Goal: Task Accomplishment & Management: Complete application form

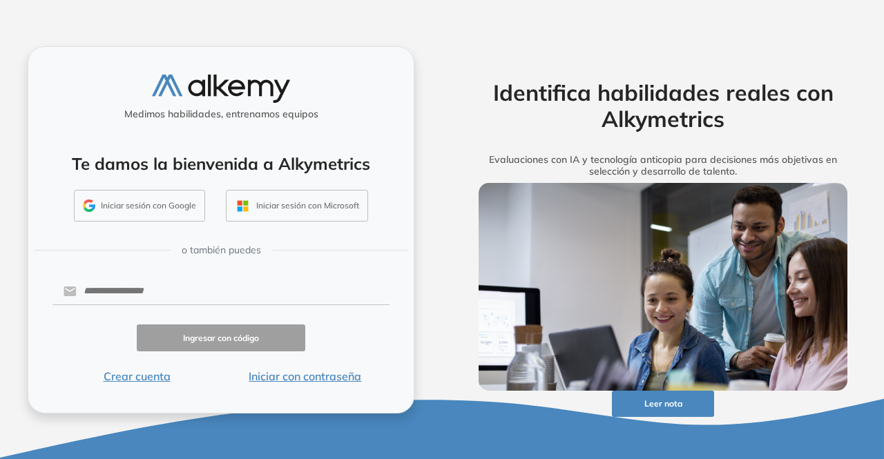
click at [135, 209] on button "Iniciar sesión con Google" at bounding box center [139, 206] width 131 height 32
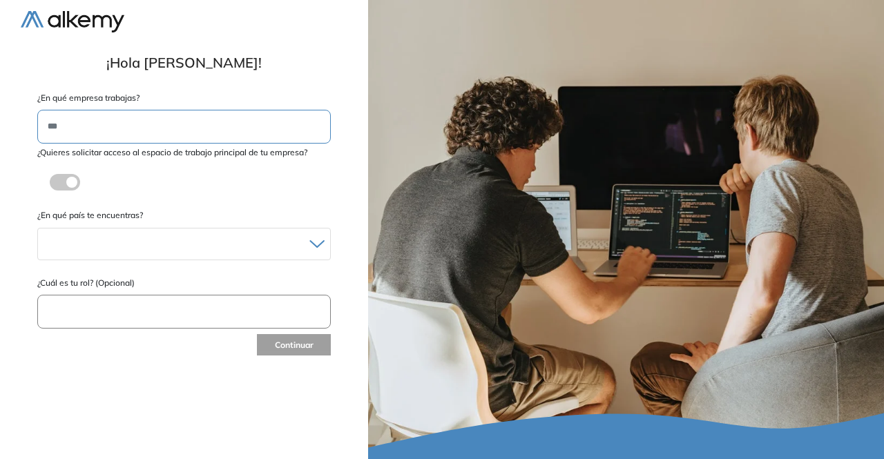
click at [61, 183] on span at bounding box center [55, 179] width 11 height 11
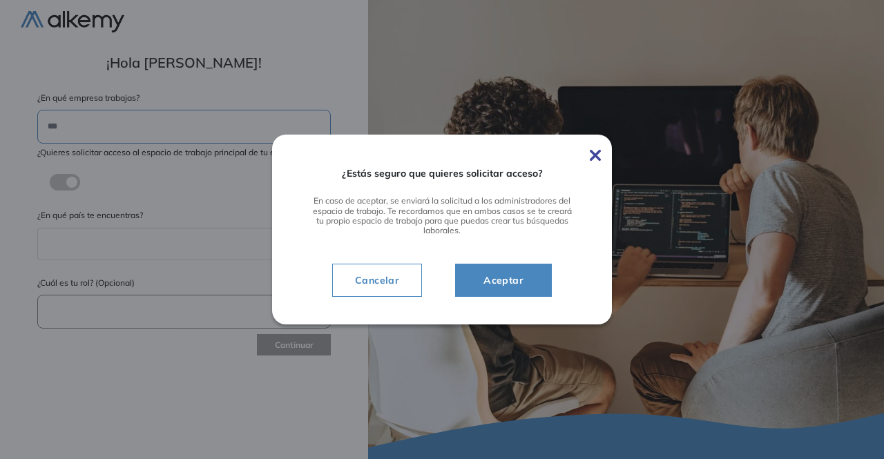
click at [593, 151] on img at bounding box center [595, 155] width 11 height 11
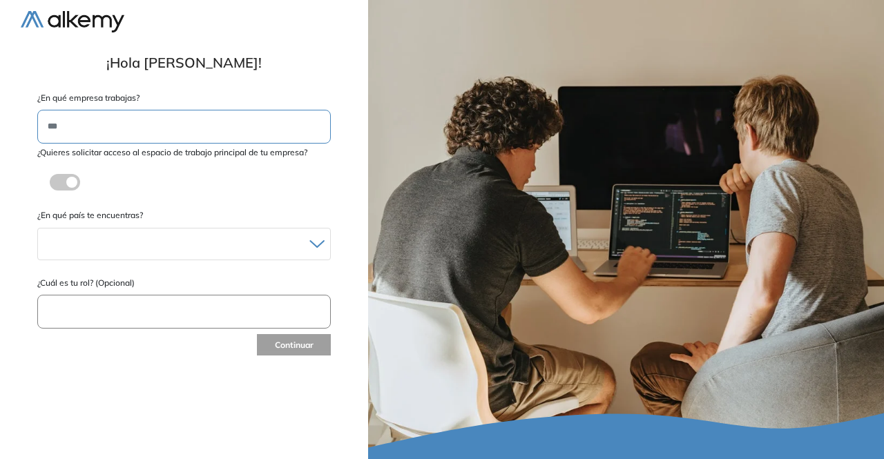
click at [0, 274] on div "**********" at bounding box center [184, 229] width 368 height 459
click at [173, 238] on div at bounding box center [184, 244] width 292 height 20
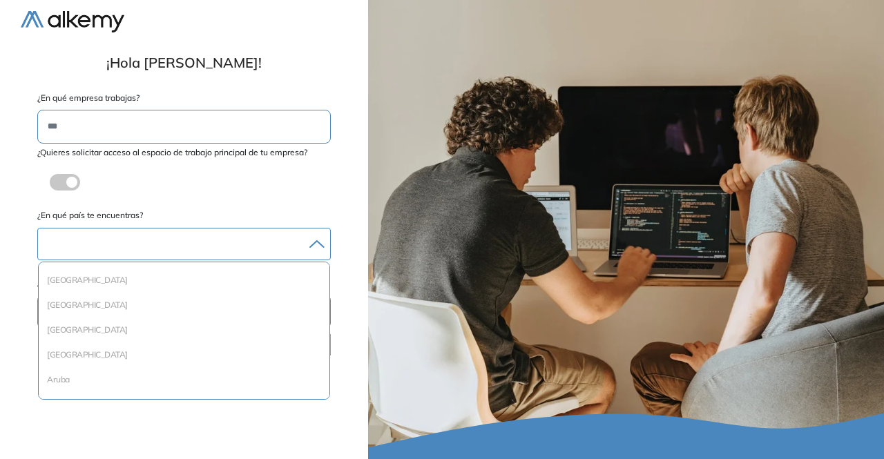
click at [122, 242] on div at bounding box center [184, 244] width 292 height 20
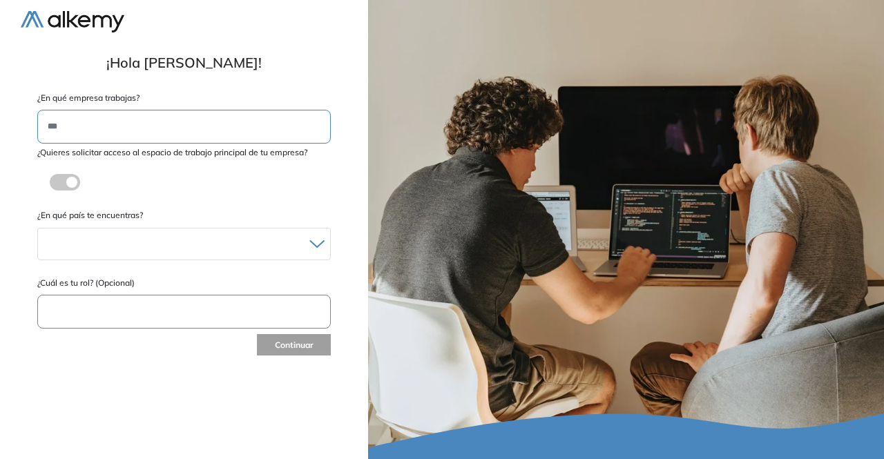
click at [69, 179] on label at bounding box center [65, 182] width 30 height 17
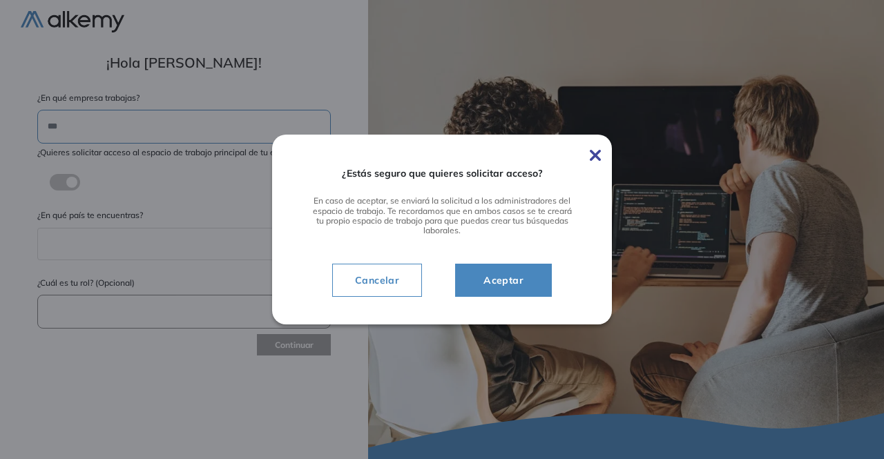
click at [473, 277] on span "Aceptar" at bounding box center [504, 280] width 62 height 17
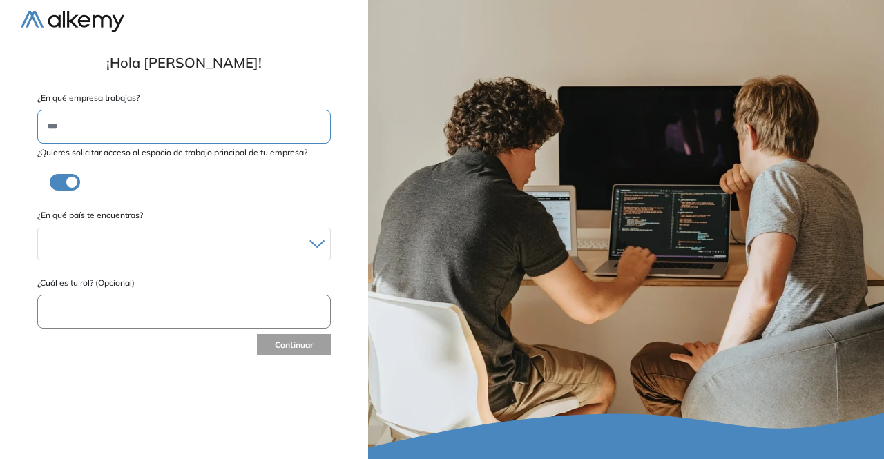
click at [501, 277] on div at bounding box center [626, 229] width 516 height 459
click at [181, 231] on div "Albania Andorra Antigua y Barbuda Argentina Aruba Australia Austria Bahamas Bar…" at bounding box center [184, 244] width 294 height 32
click at [184, 243] on div at bounding box center [184, 244] width 292 height 20
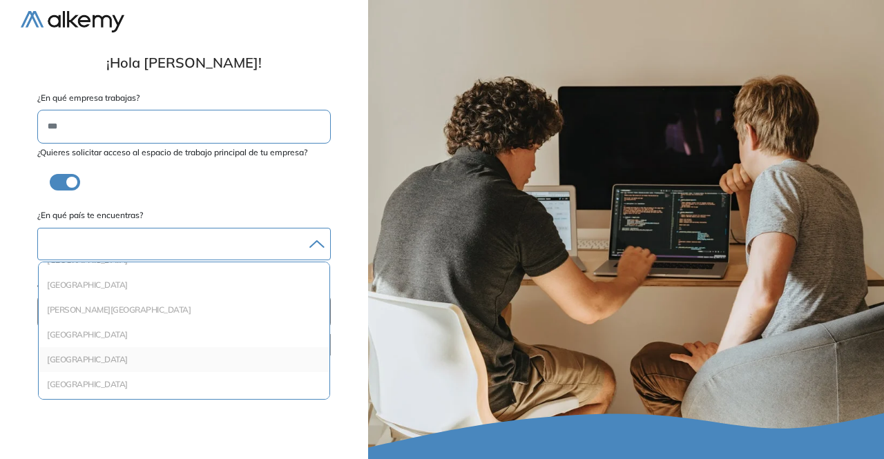
scroll to position [415, 0]
click at [82, 312] on li "Colombia" at bounding box center [184, 314] width 280 height 14
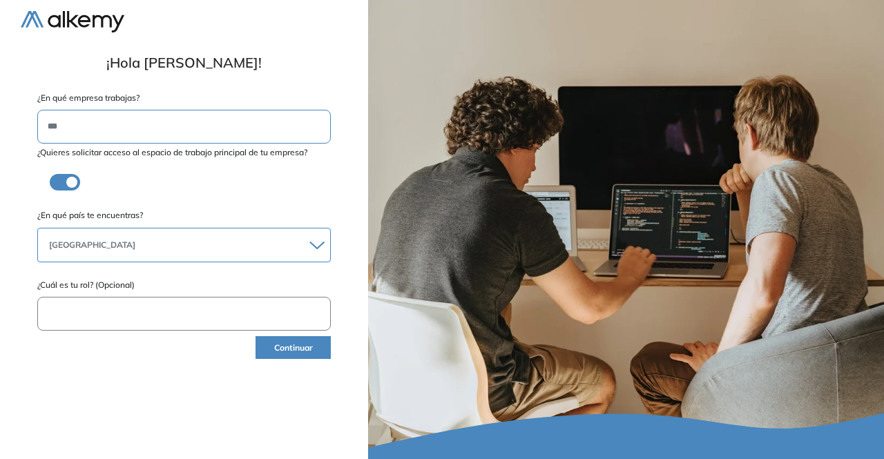
click at [110, 320] on input "text" at bounding box center [184, 314] width 294 height 34
type input "**********"
click at [289, 359] on form "**********" at bounding box center [184, 227] width 327 height 270
click at [285, 345] on button "Continuar" at bounding box center [293, 347] width 75 height 23
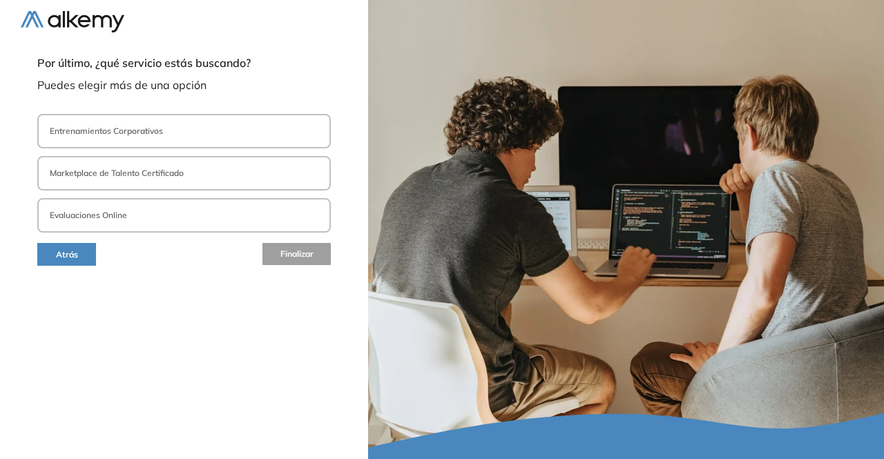
click at [114, 132] on p "Entrenamientos Corporativos" at bounding box center [106, 131] width 113 height 12
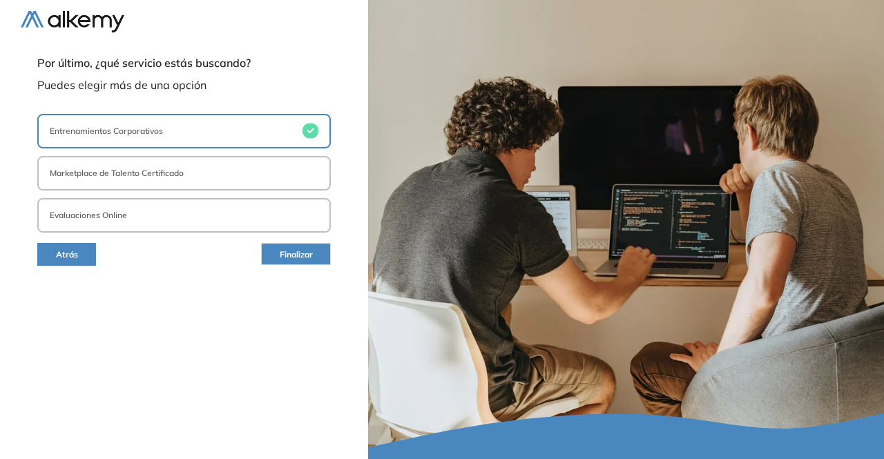
click at [274, 256] on button "Finalizar" at bounding box center [296, 254] width 70 height 22
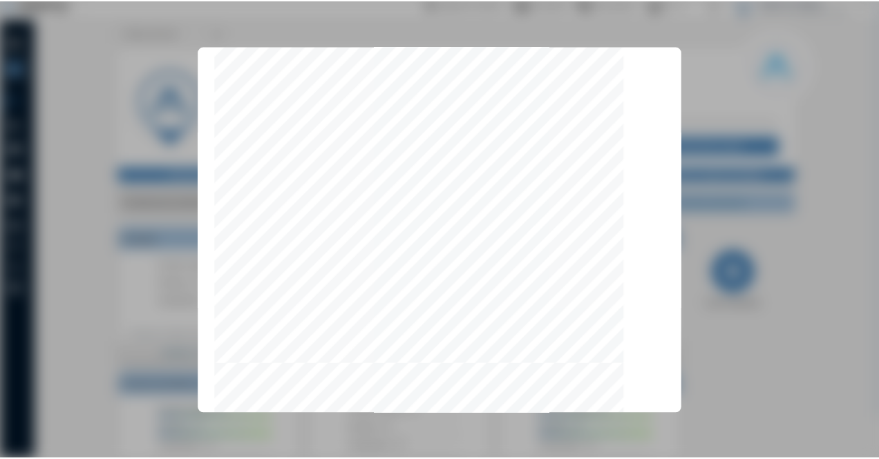
scroll to position [4391, 0]
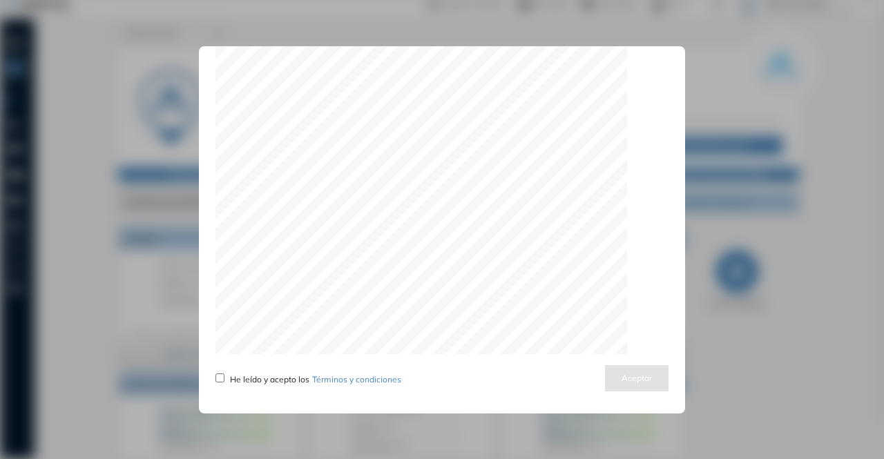
click at [232, 375] on span "He leído y acepto los Términos y condiciones" at bounding box center [315, 379] width 171 height 10
click at [605, 372] on button "Aceptar" at bounding box center [637, 378] width 64 height 27
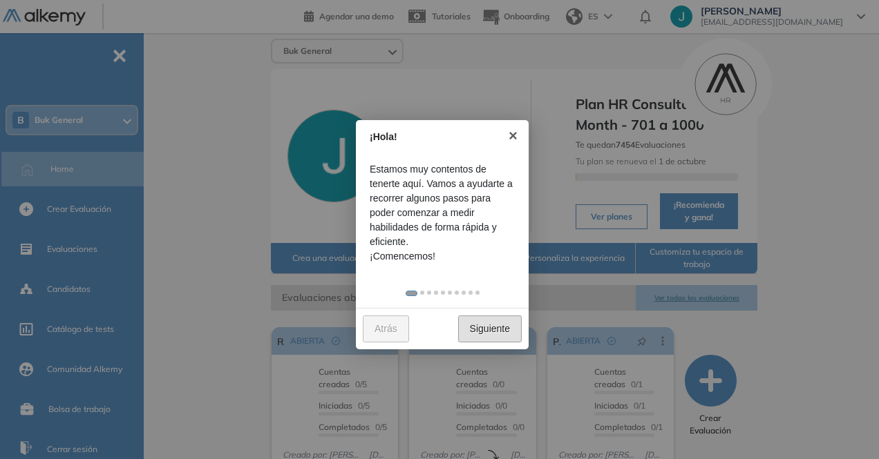
click at [491, 330] on link "Siguiente" at bounding box center [490, 329] width 64 height 27
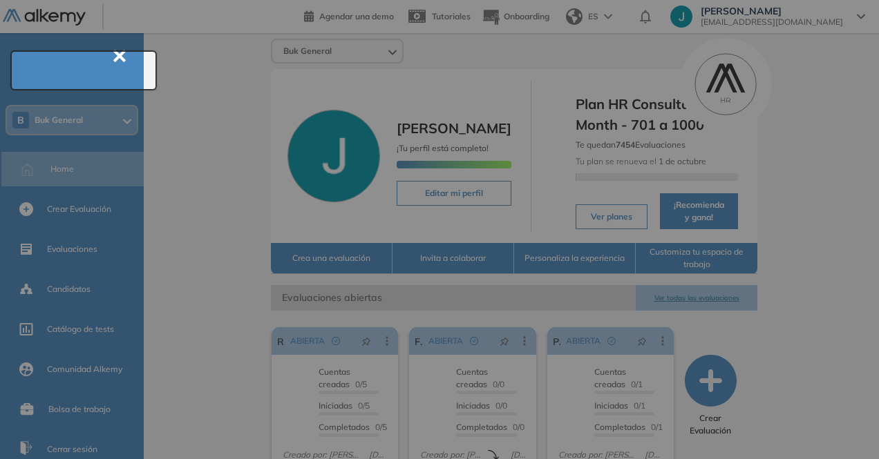
scroll to position [50, 0]
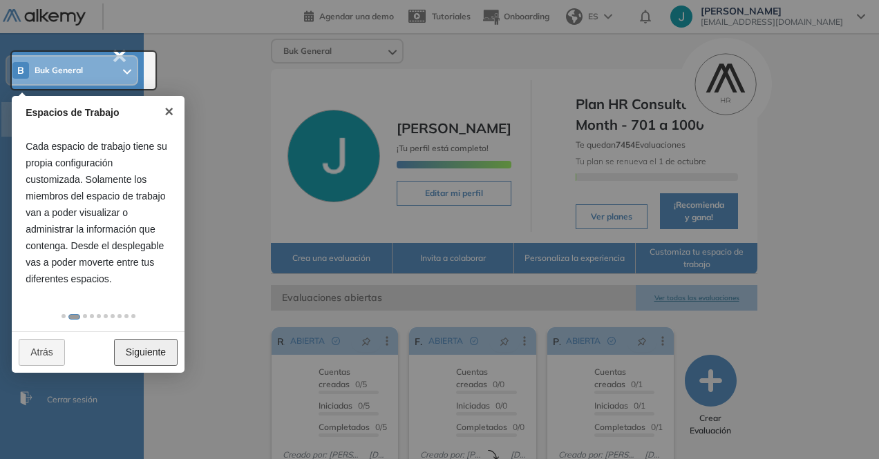
click at [145, 357] on link "Siguiente" at bounding box center [146, 352] width 64 height 27
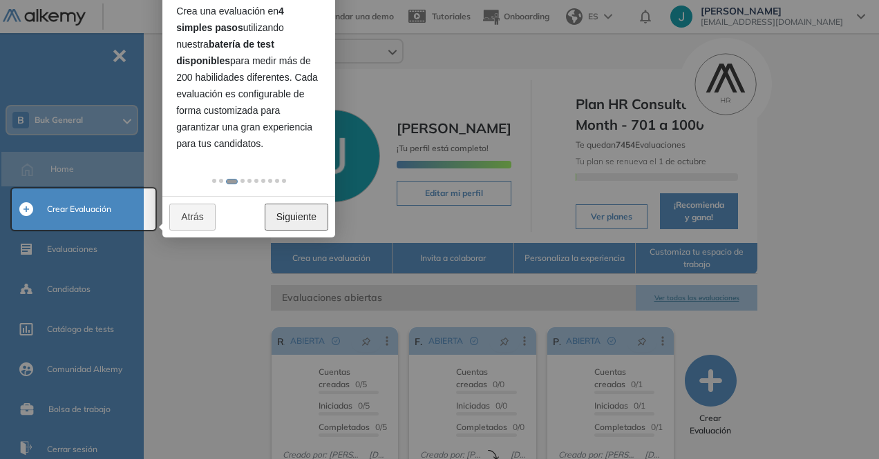
click at [307, 224] on link "Siguiente" at bounding box center [297, 217] width 64 height 27
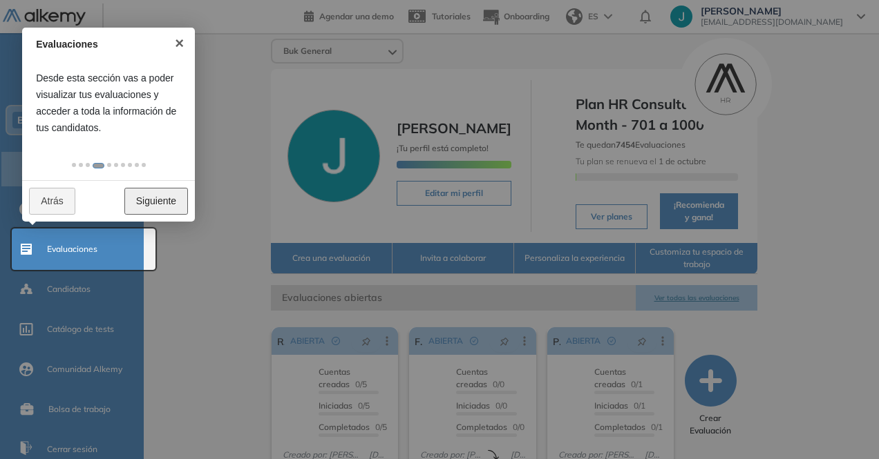
click at [184, 207] on link "Siguiente" at bounding box center [156, 201] width 64 height 27
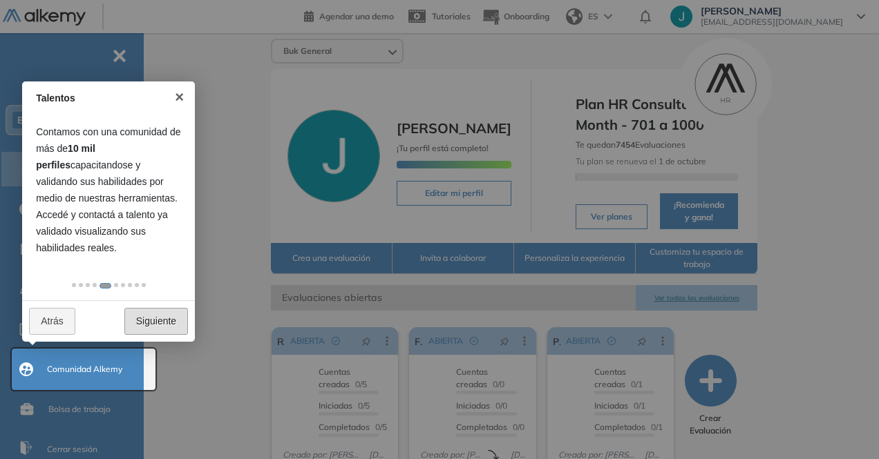
click at [164, 308] on div "Atrás Siguiente" at bounding box center [108, 321] width 173 height 41
click at [164, 324] on link "Siguiente" at bounding box center [156, 321] width 64 height 27
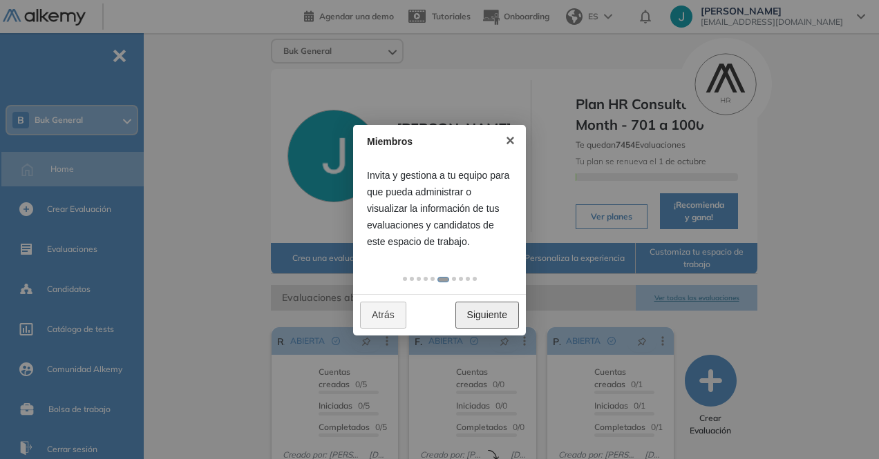
click at [477, 318] on link "Siguiente" at bounding box center [487, 315] width 64 height 27
click at [477, 319] on link "Siguiente" at bounding box center [487, 315] width 64 height 27
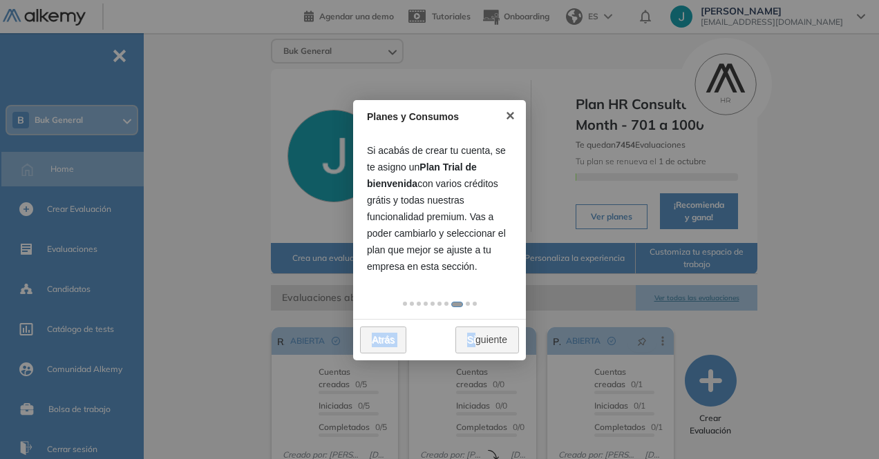
click at [477, 319] on div "Planes y Consumos × Si acabás de crear tu cuenta, se te asigno un Plan Trial de…" at bounding box center [439, 230] width 173 height 260
click at [486, 331] on link "Siguiente" at bounding box center [487, 340] width 64 height 27
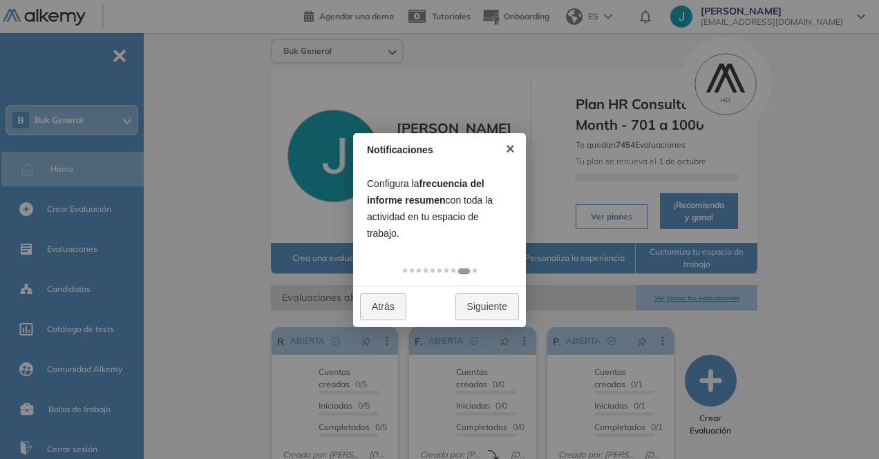
click at [486, 331] on div at bounding box center [439, 229] width 879 height 459
click at [473, 308] on link "Siguiente" at bounding box center [487, 307] width 64 height 27
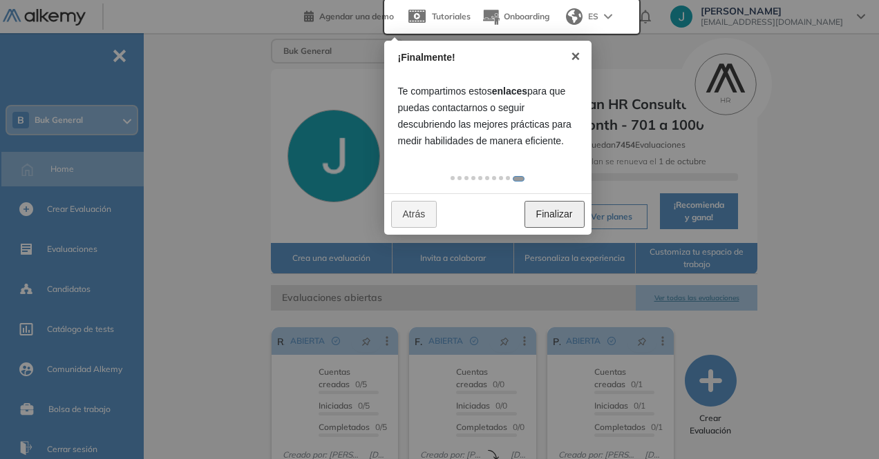
click at [571, 204] on link "Finalizar" at bounding box center [554, 214] width 60 height 27
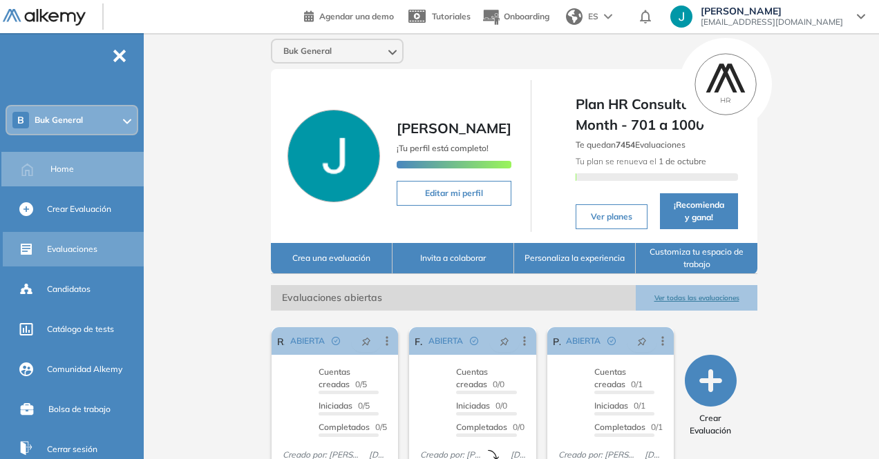
click at [77, 260] on div "Evaluaciones" at bounding box center [94, 249] width 94 height 23
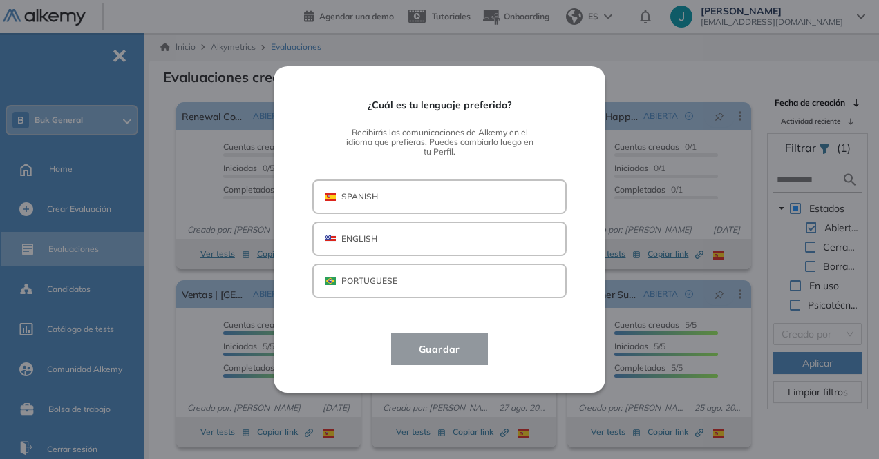
click at [402, 193] on button "SPANISH" at bounding box center [439, 197] width 254 height 35
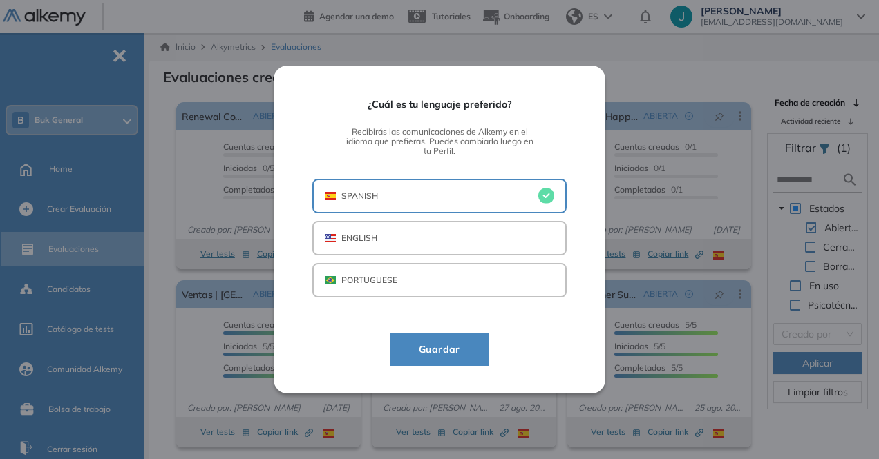
click at [449, 350] on span "Guardar" at bounding box center [440, 349] width 64 height 17
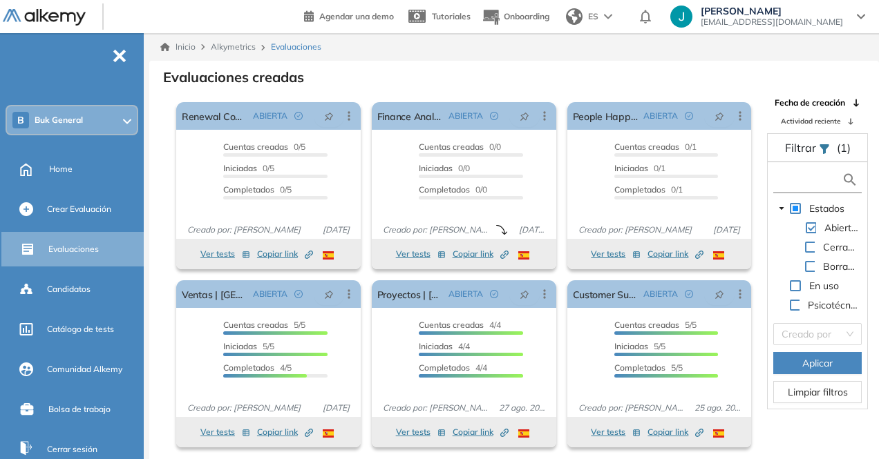
click at [810, 184] on input "text" at bounding box center [809, 180] width 65 height 15
click at [658, 70] on div "Evaluaciones creadas" at bounding box center [514, 75] width 708 height 19
click at [810, 184] on input "text" at bounding box center [809, 180] width 65 height 15
type input "***"
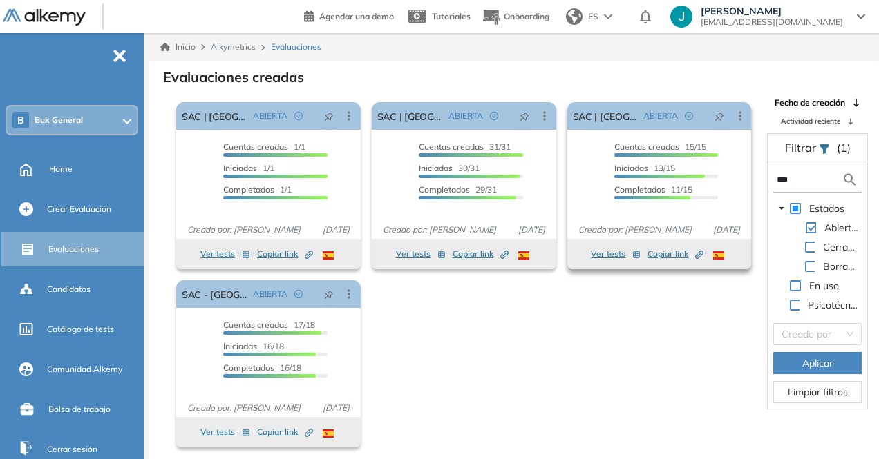
click at [652, 254] on span "Copiar link Created by potrace 1.16, written by [PERSON_NAME] [DATE]-[DATE]" at bounding box center [675, 254] width 56 height 12
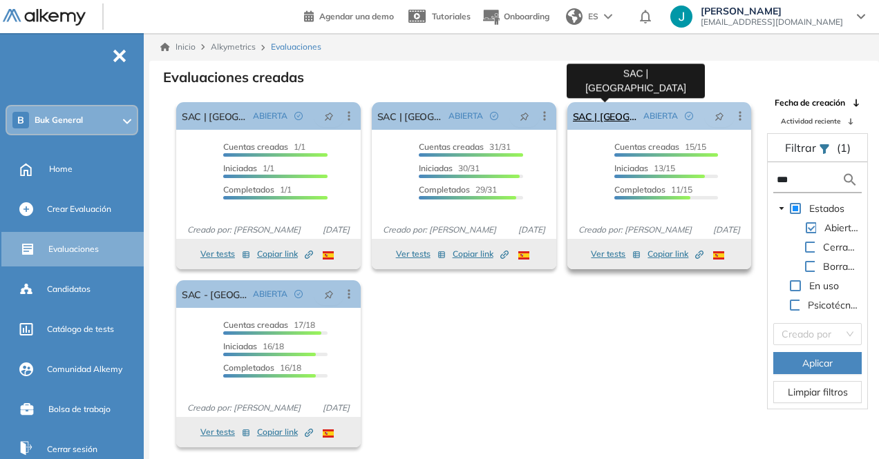
click at [620, 113] on link "SAC | [GEOGRAPHIC_DATA]" at bounding box center [606, 116] width 66 height 28
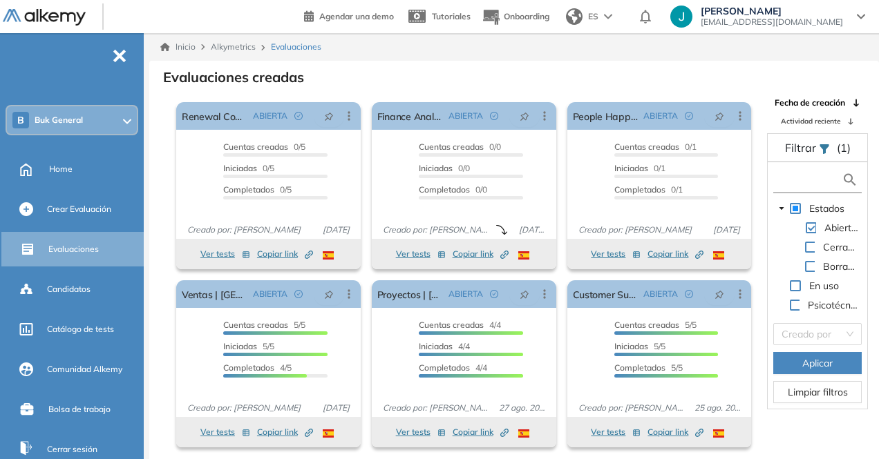
click at [792, 179] on input "text" at bounding box center [809, 180] width 65 height 15
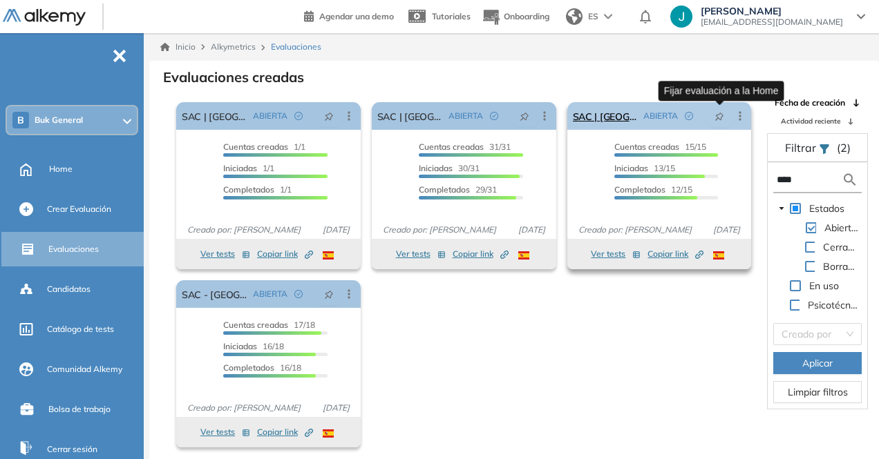
click at [722, 117] on icon "pushpin" at bounding box center [719, 117] width 10 height 10
click at [737, 115] on icon at bounding box center [740, 116] width 14 height 14
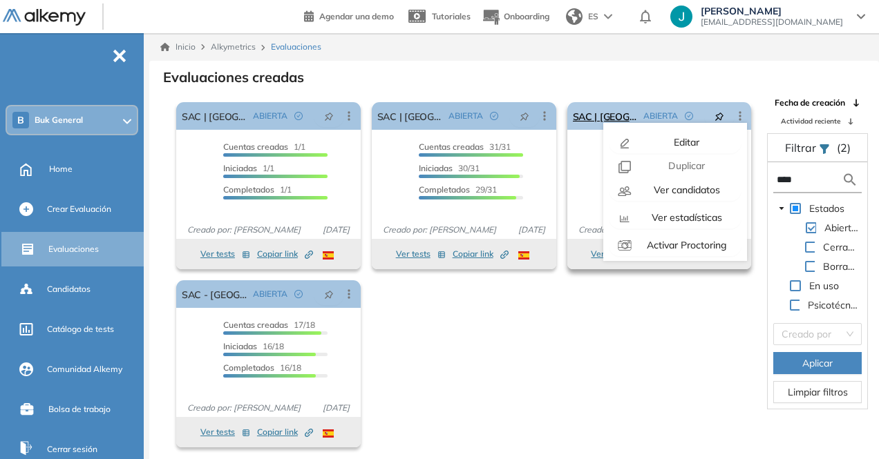
click at [737, 115] on icon at bounding box center [740, 116] width 14 height 14
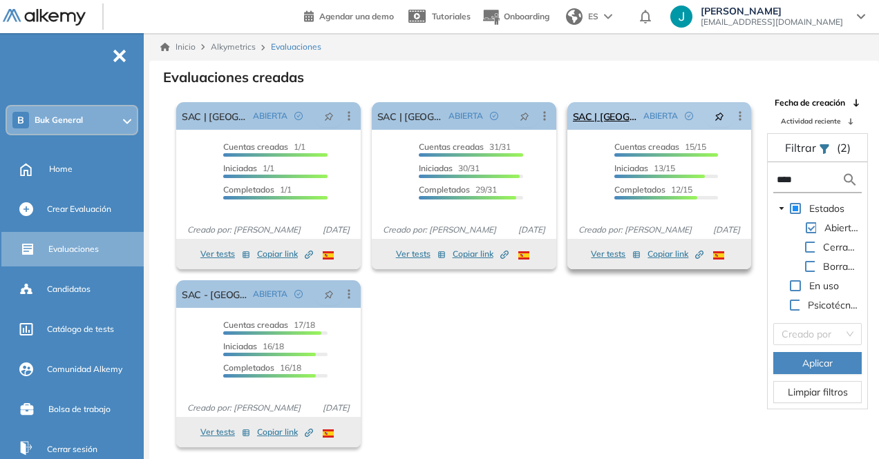
click at [737, 115] on icon at bounding box center [740, 116] width 14 height 14
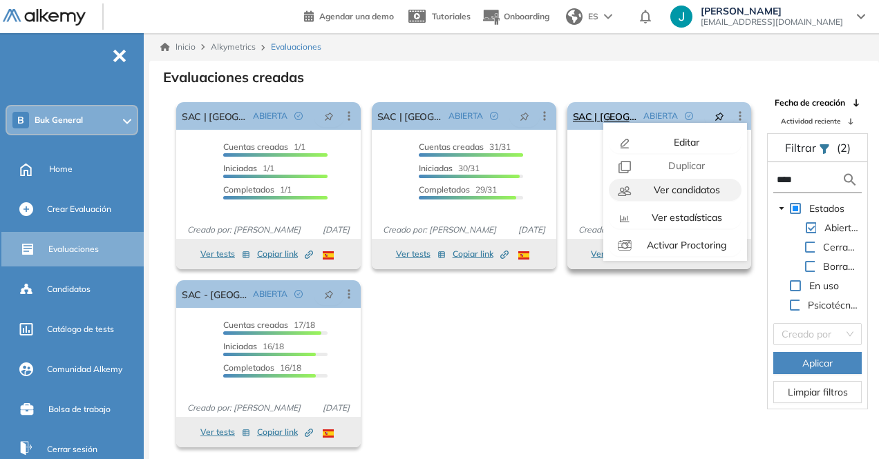
scroll to position [86, 0]
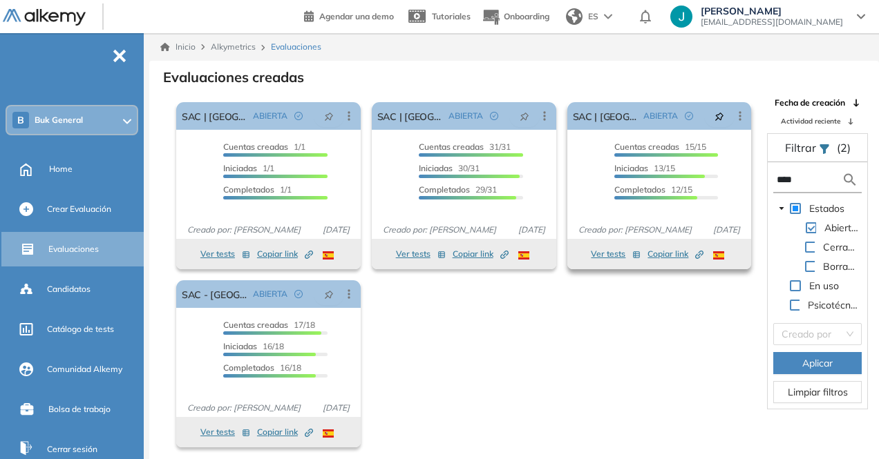
click at [584, 171] on div "Cuentas creadas 15/15 Prefiltrados 0/15 Iniciadas 13/15 Completados 12/15" at bounding box center [659, 177] width 184 height 72
click at [589, 169] on div "Cuentas creadas 15/15 Prefiltrados 0/15 Iniciadas 13/15 Completados 12/15" at bounding box center [659, 177] width 184 height 72
click at [590, 169] on div "Cuentas creadas 15/15 Prefiltrados 0/15 Iniciadas 13/15 Completados 12/15" at bounding box center [659, 177] width 184 height 72
click at [635, 254] on icon "button" at bounding box center [637, 255] width 6 height 6
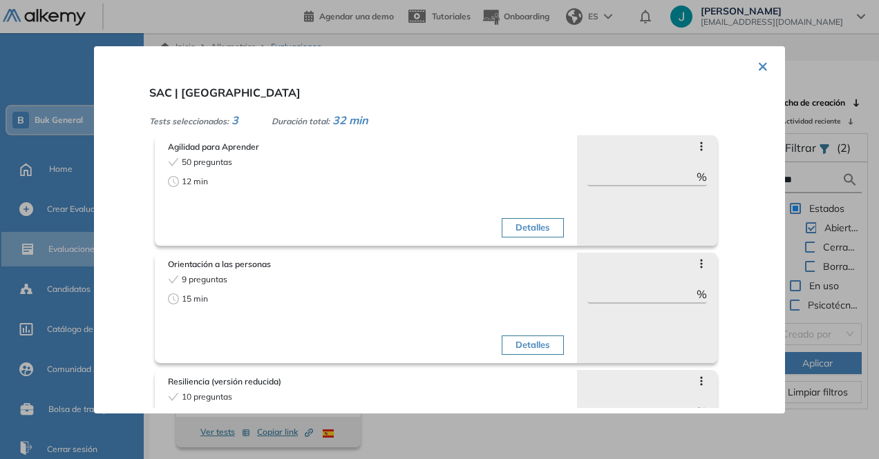
click at [757, 59] on button "×" at bounding box center [762, 65] width 11 height 27
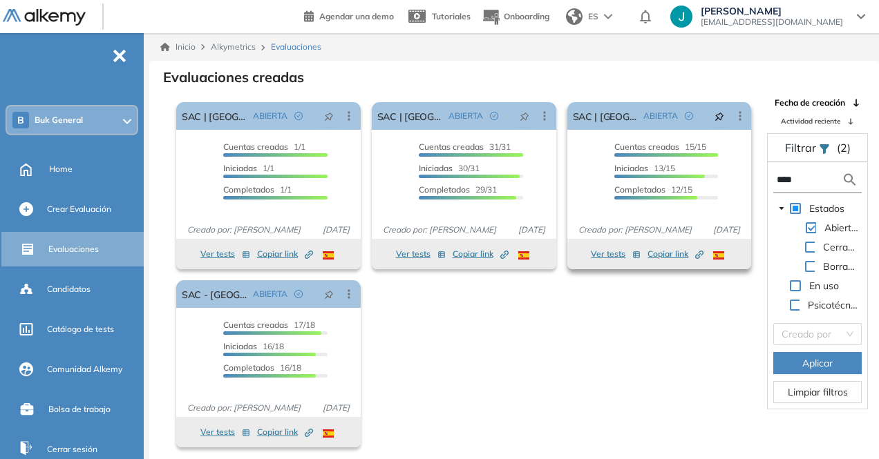
drag, startPoint x: 810, startPoint y: 175, endPoint x: 721, endPoint y: 171, distance: 89.2
click at [724, 172] on div "El proctoring será activado ¡Importante!: Los usuarios que ya realizaron la eva…" at bounding box center [514, 275] width 728 height 357
type input "*"
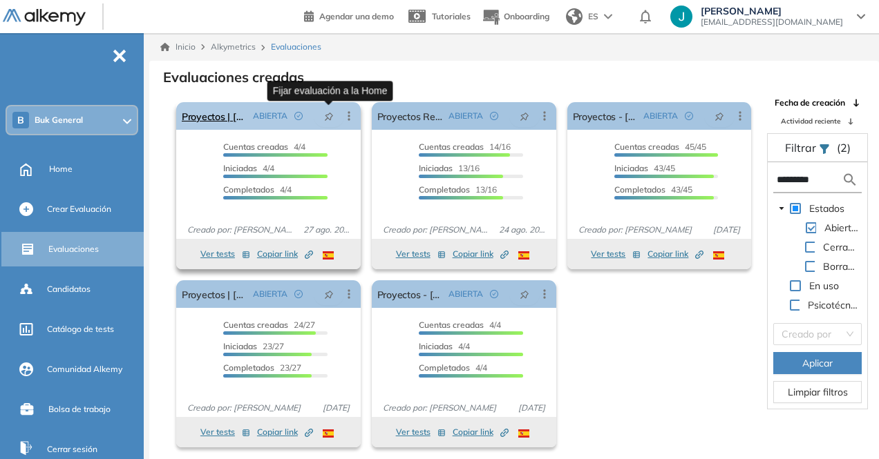
type input "*********"
click at [329, 115] on icon "pushpin" at bounding box center [329, 117] width 10 height 10
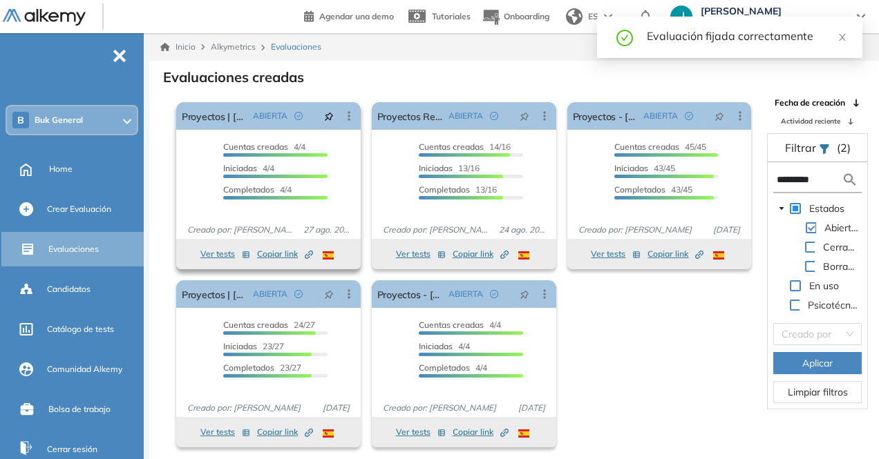
click at [217, 258] on button "Ver tests" at bounding box center [225, 254] width 50 height 17
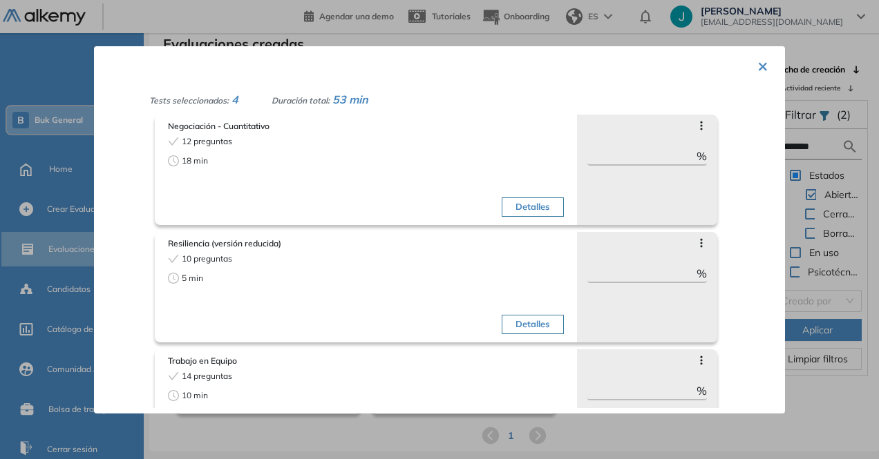
scroll to position [0, 0]
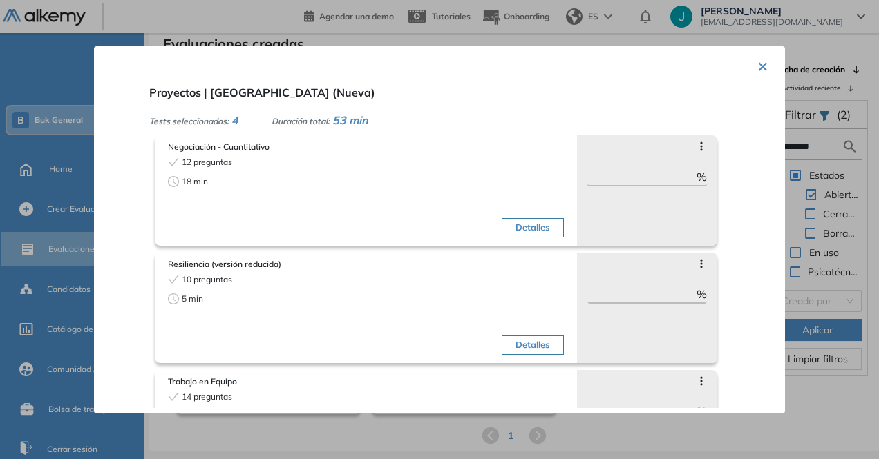
click at [748, 65] on div "× Proyectos | [GEOGRAPHIC_DATA] (Nueva) Tests seleccionados: 4 Duración total: …" at bounding box center [439, 230] width 691 height 368
click at [760, 68] on button "×" at bounding box center [762, 65] width 11 height 27
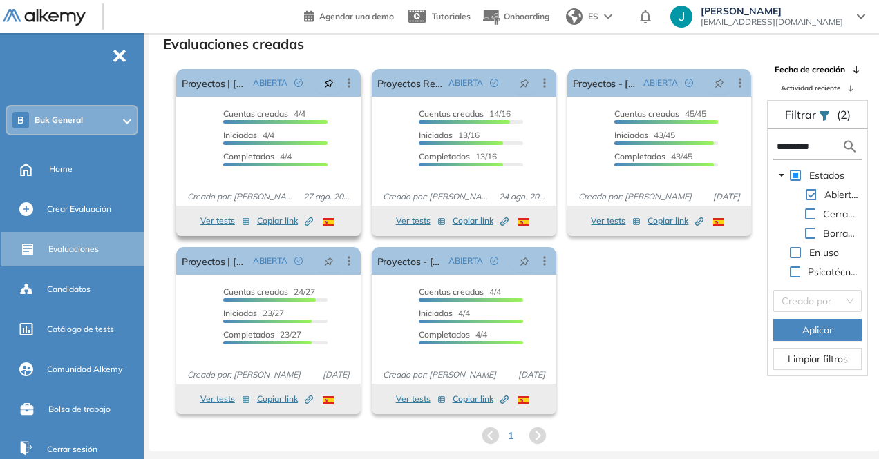
click at [283, 219] on span "Copiar link Created by potrace 1.16, written by [PERSON_NAME] [DATE]-[DATE]" at bounding box center [285, 221] width 56 height 12
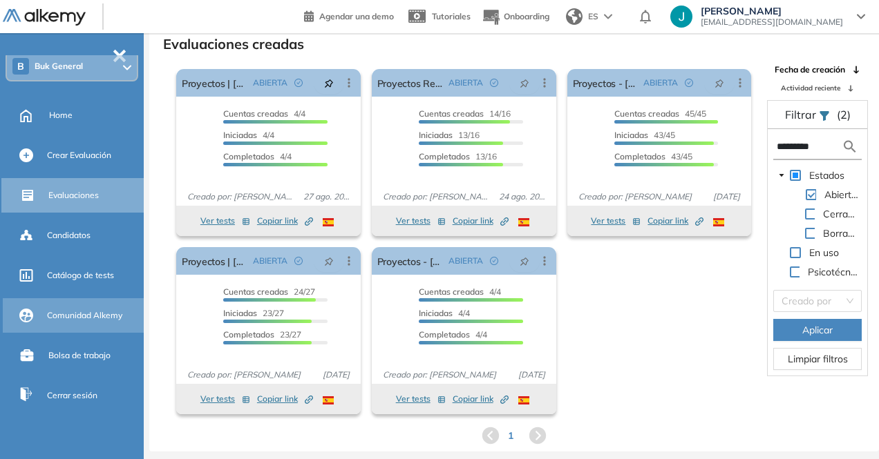
scroll to position [66, 0]
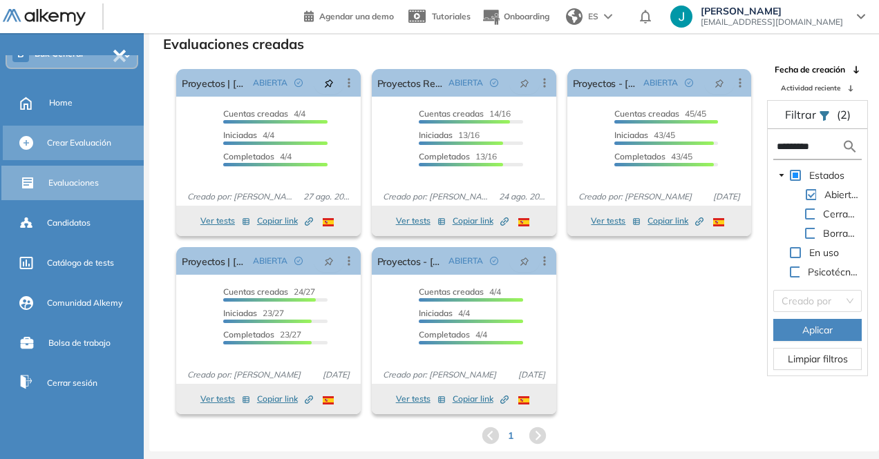
click at [83, 142] on span "Crear Evaluación" at bounding box center [79, 143] width 64 height 12
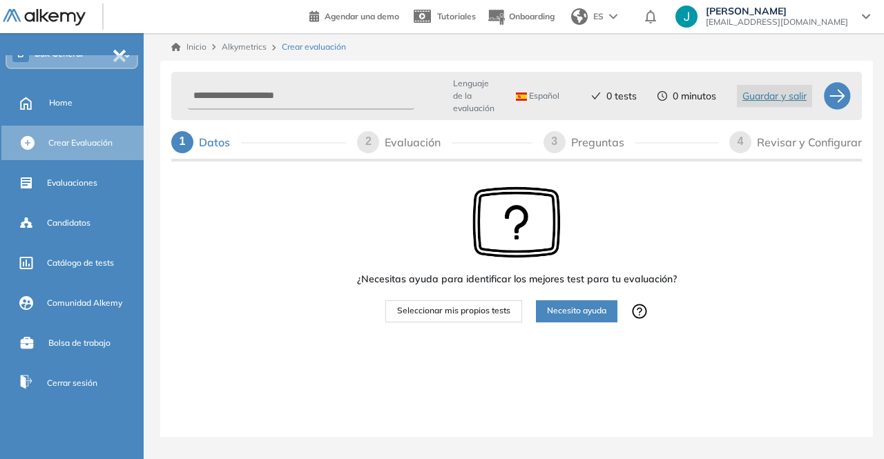
click at [463, 315] on span "Seleccionar mis propios tests" at bounding box center [453, 311] width 113 height 13
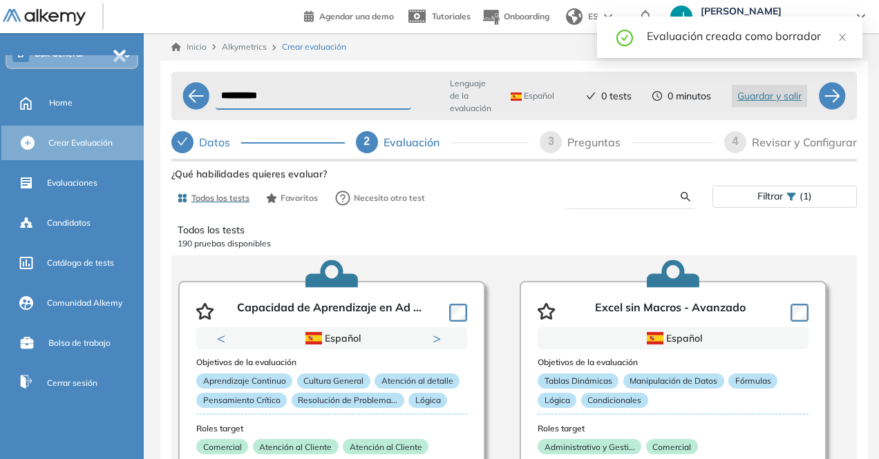
click at [600, 202] on input "text" at bounding box center [628, 197] width 104 height 12
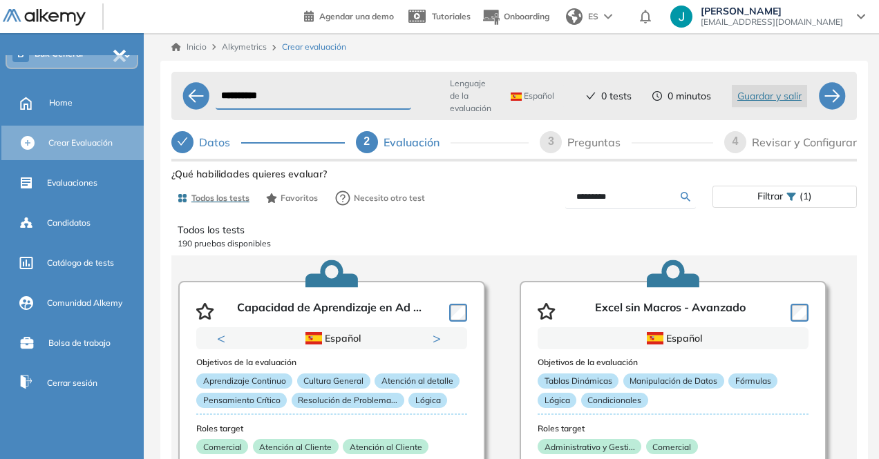
type input "*********"
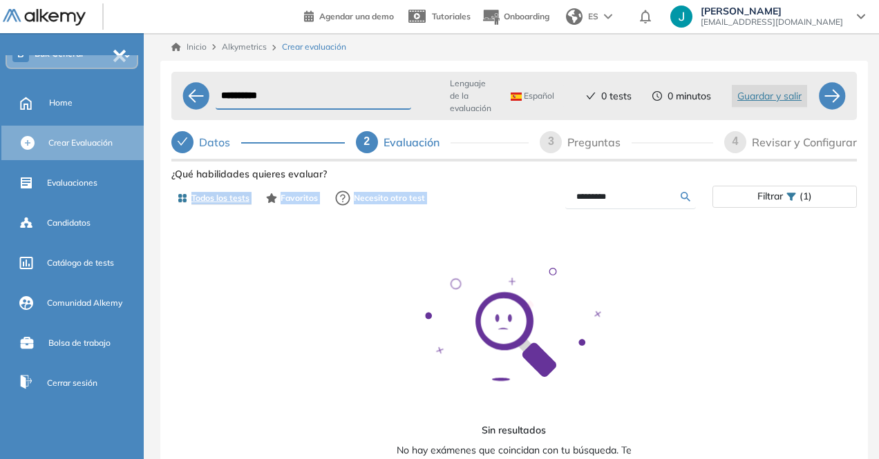
drag, startPoint x: 686, startPoint y: 179, endPoint x: 596, endPoint y: 191, distance: 91.4
click at [596, 191] on div "Ver preguntas de muestra Demo Experiencia Starter Validado undefined minutos Pr…" at bounding box center [513, 370] width 685 height 412
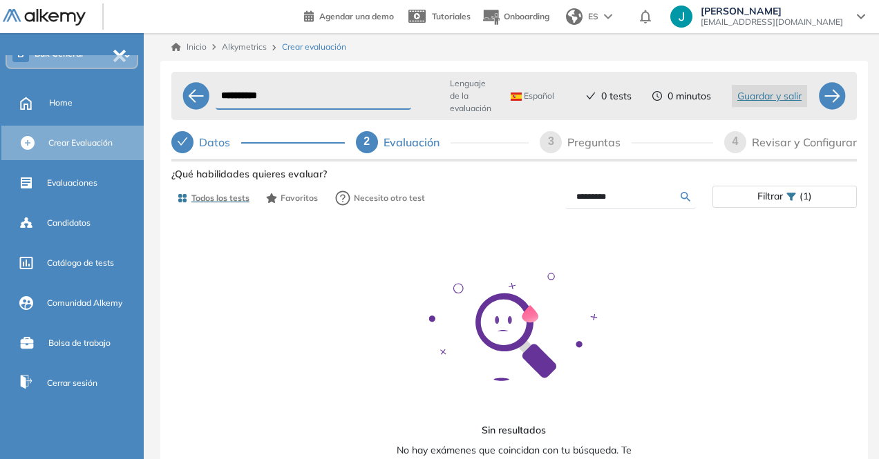
drag, startPoint x: 616, startPoint y: 198, endPoint x: 573, endPoint y: 205, distance: 44.1
click at [573, 205] on form "*********" at bounding box center [630, 197] width 131 height 24
type input "*********"
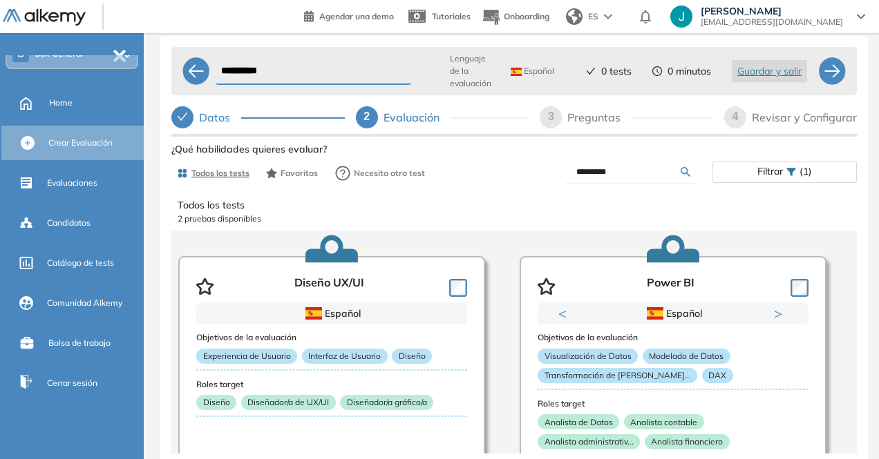
drag, startPoint x: 623, startPoint y: 166, endPoint x: 575, endPoint y: 175, distance: 49.3
click at [575, 175] on form "*********" at bounding box center [630, 172] width 131 height 24
type input "**********"
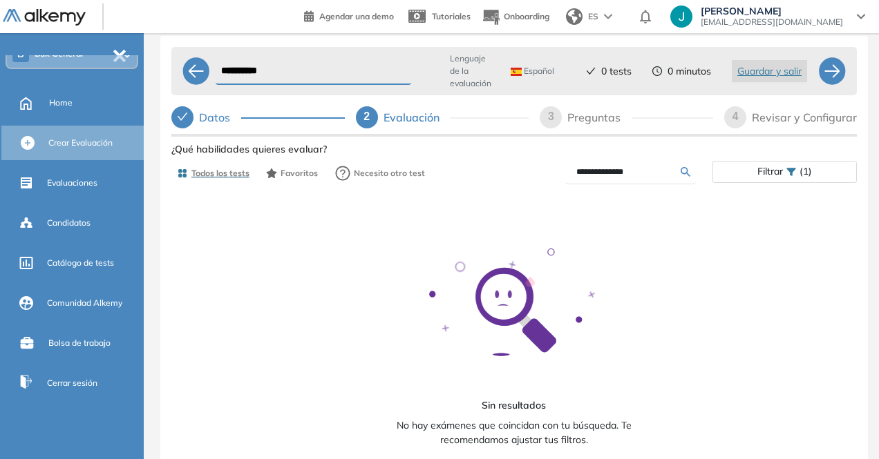
drag, startPoint x: 640, startPoint y: 162, endPoint x: 571, endPoint y: 164, distance: 69.1
click at [572, 167] on form "**********" at bounding box center [630, 172] width 131 height 24
type input "*********"
click at [684, 171] on icon at bounding box center [686, 172] width 10 height 10
click at [684, 161] on form "*********" at bounding box center [630, 172] width 131 height 24
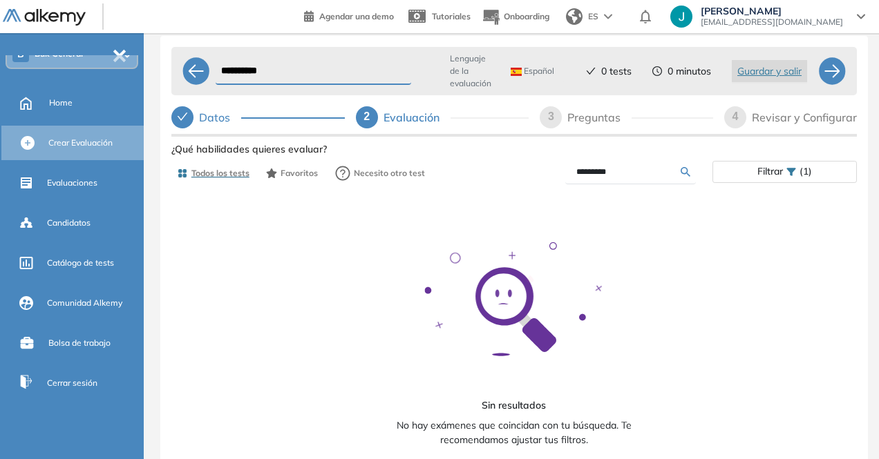
drag, startPoint x: 638, startPoint y: 162, endPoint x: 530, endPoint y: 164, distance: 108.5
click at [530, 164] on div "*********" at bounding box center [613, 172] width 198 height 24
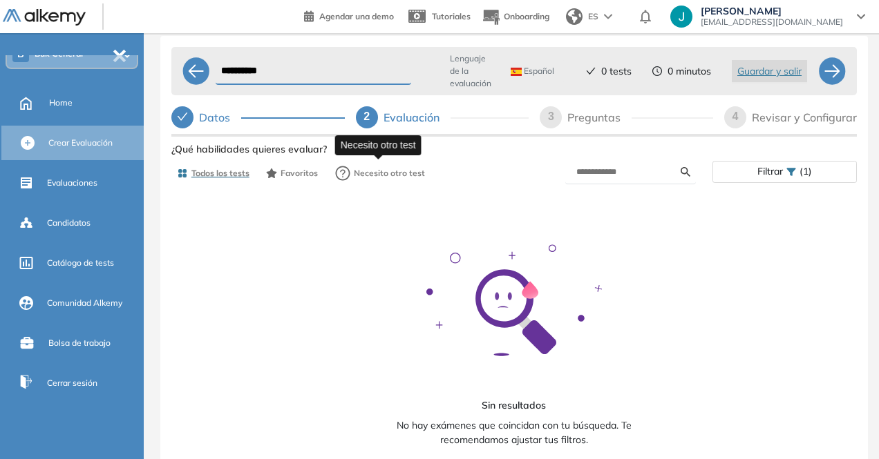
click at [350, 168] on div "Ver preguntas de muestra Demo Experiencia Starter Validado undefined minutos Pr…" at bounding box center [513, 346] width 685 height 412
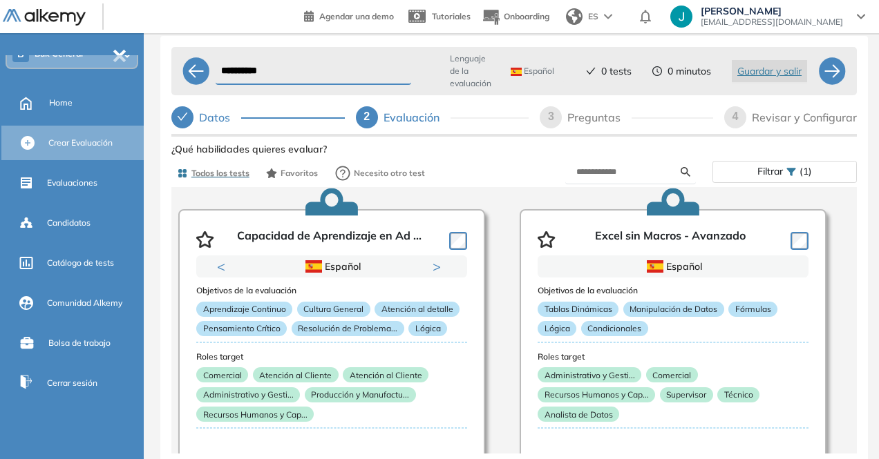
scroll to position [69, 0]
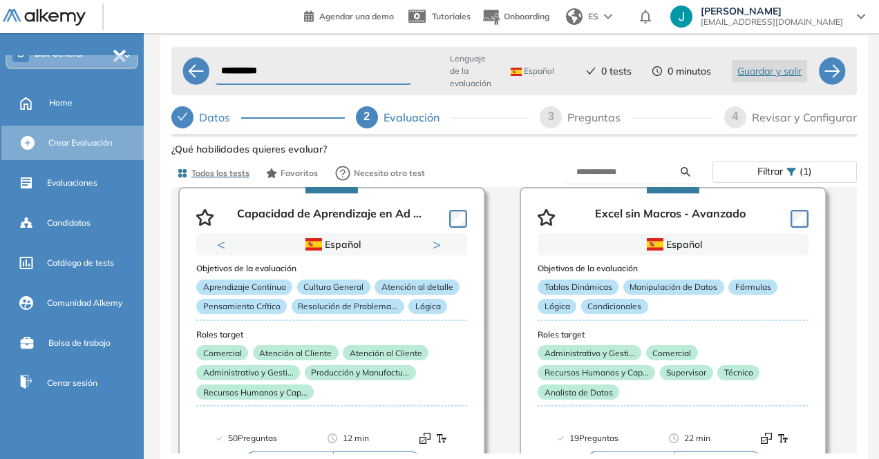
click at [123, 56] on icon at bounding box center [127, 56] width 8 height 6
click at [189, 66] on div at bounding box center [196, 71] width 28 height 28
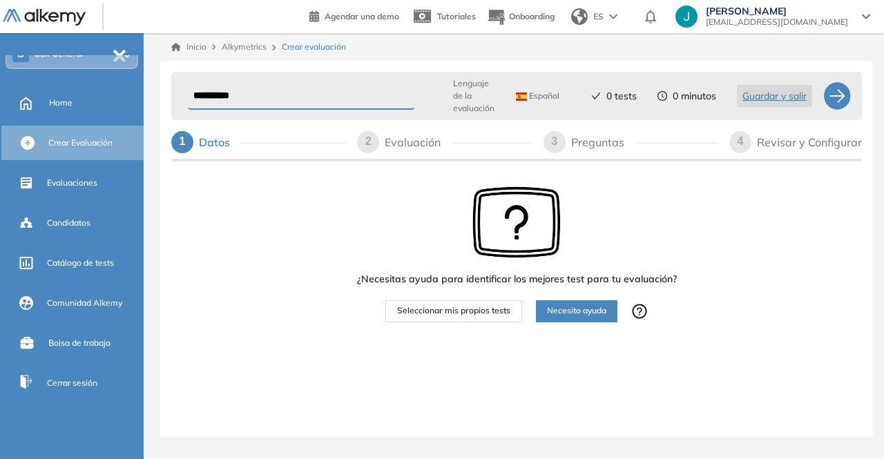
click at [596, 309] on span "Necesito ayuda" at bounding box center [576, 311] width 59 height 13
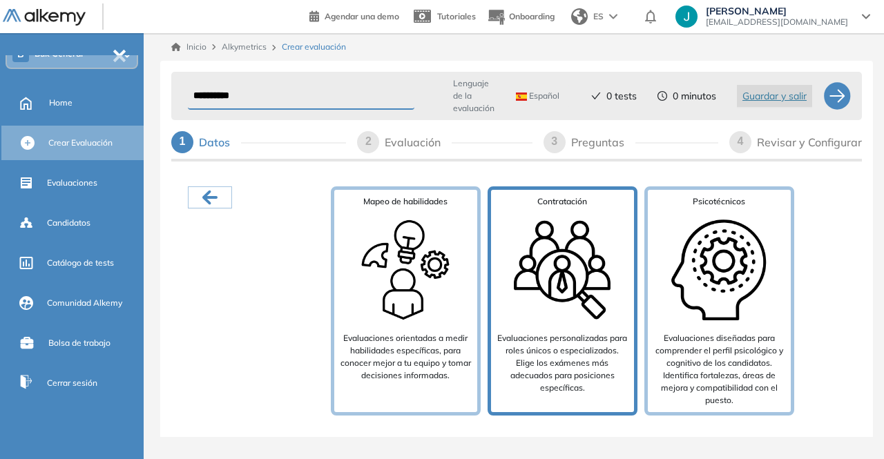
click at [533, 287] on img at bounding box center [562, 270] width 111 height 111
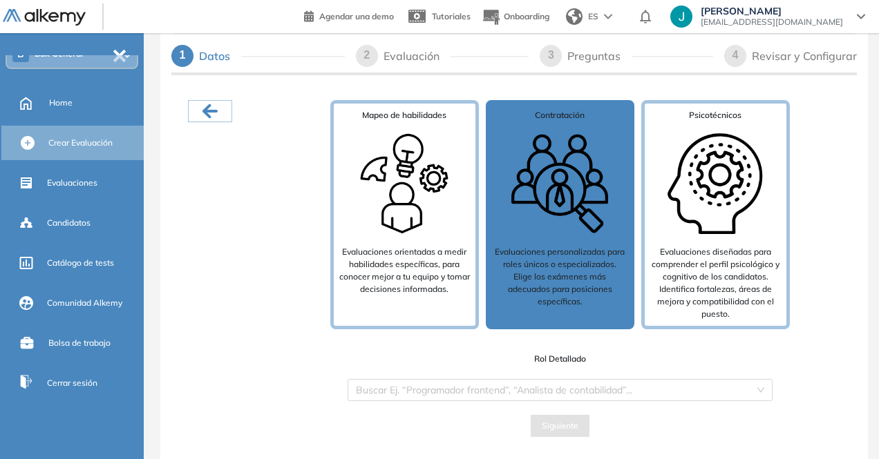
scroll to position [90, 0]
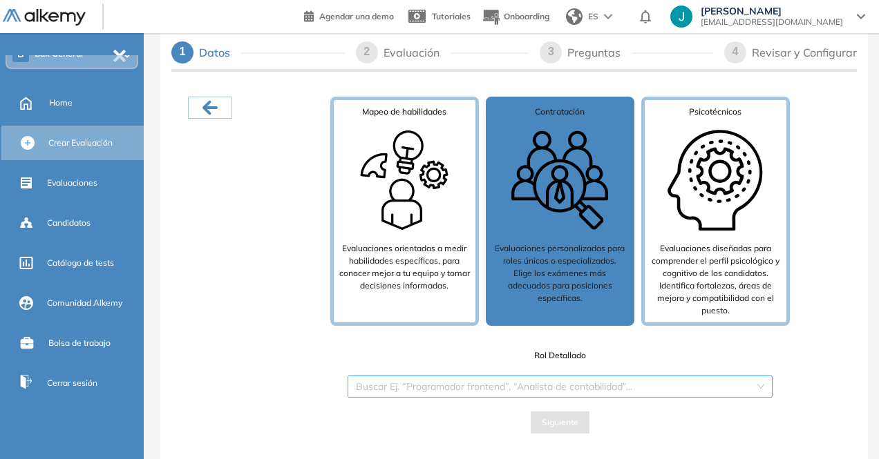
click at [507, 390] on input "search" at bounding box center [555, 387] width 399 height 21
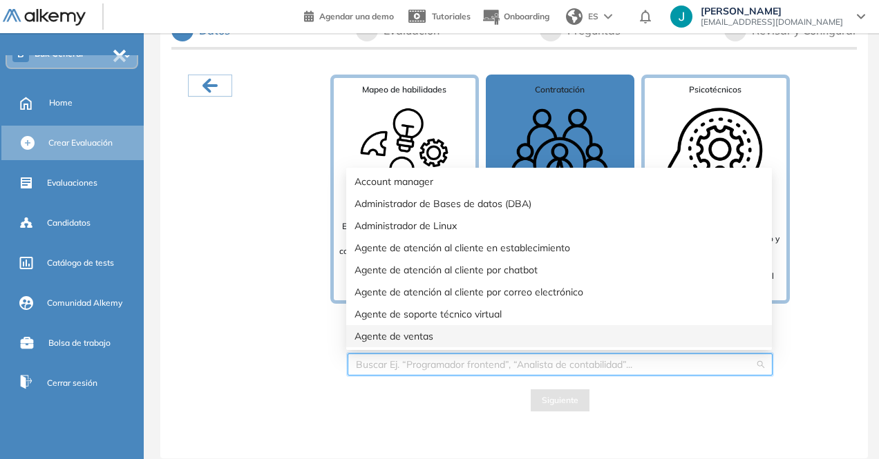
scroll to position [0, 0]
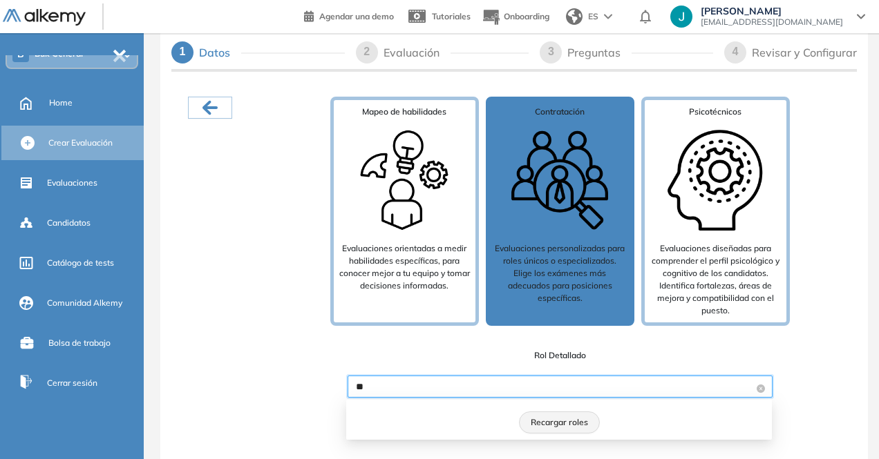
type input "*"
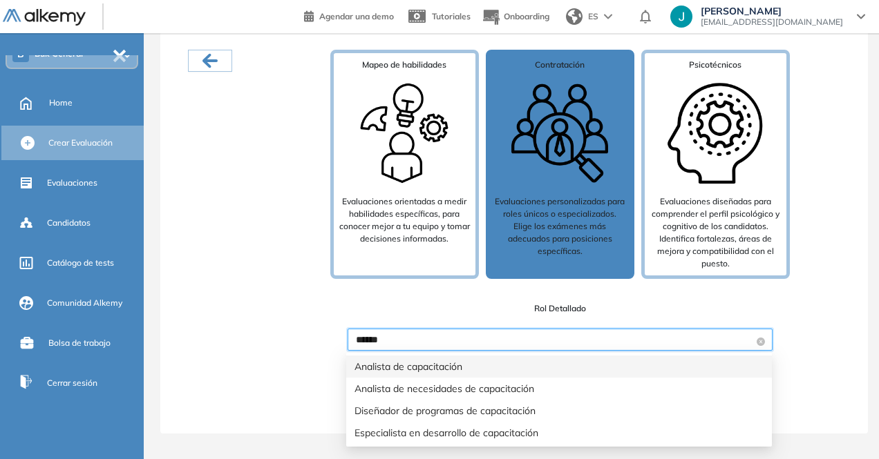
scroll to position [69, 0]
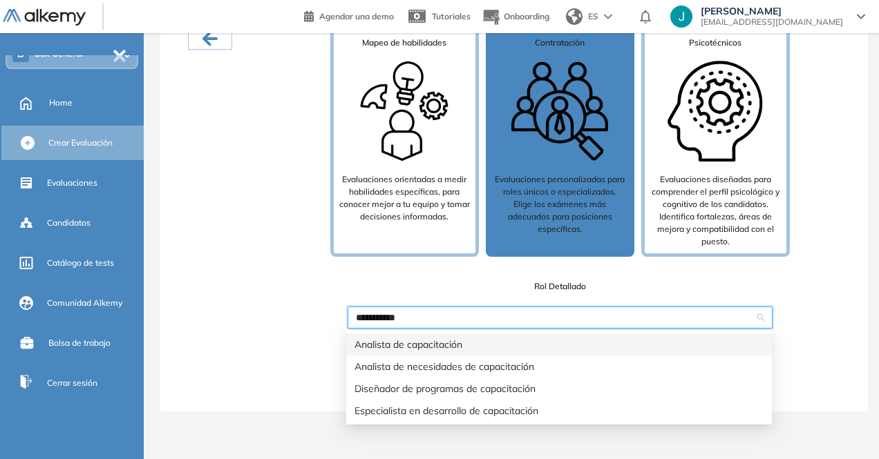
type input "**********"
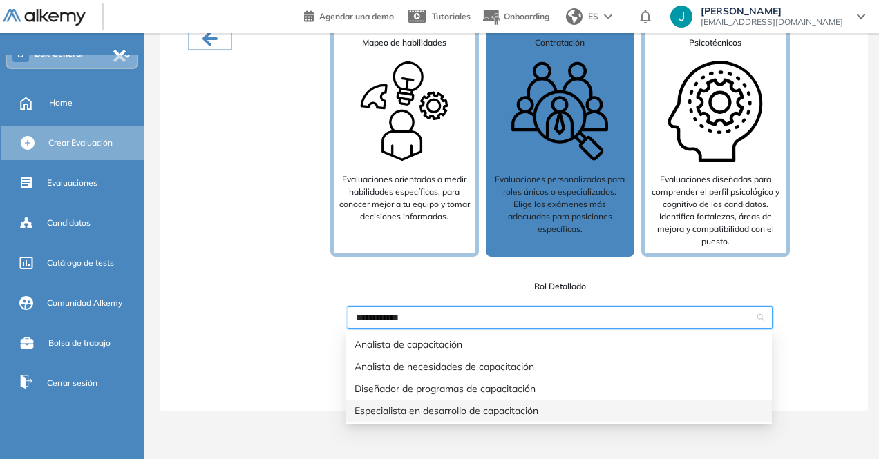
click at [426, 409] on div "Especialista en desarrollo de capacitación" at bounding box center [558, 410] width 409 height 15
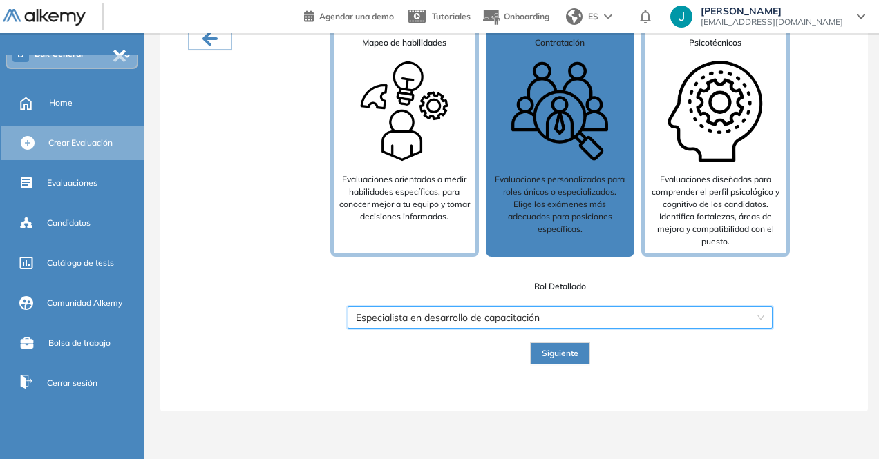
click at [540, 353] on button "Siguiente" at bounding box center [560, 354] width 60 height 22
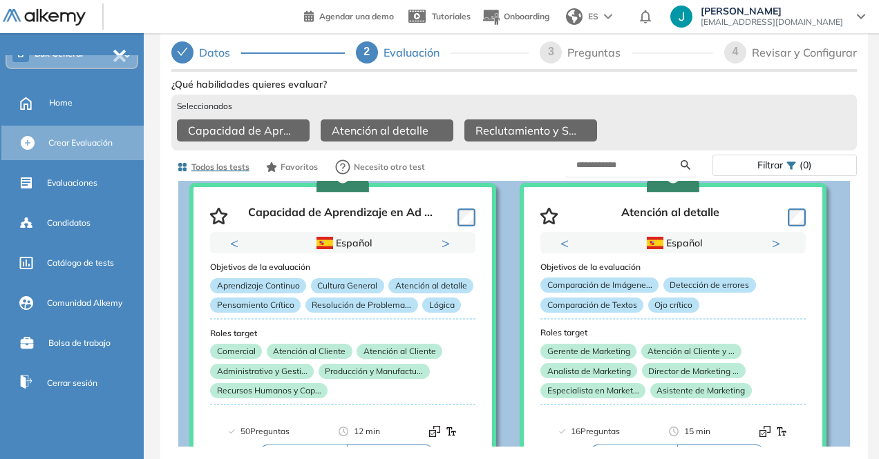
click at [848, 205] on div "Tests recomendados Capacidad de Aprendizaje en Ad ... Previous Portugués Españo…" at bounding box center [514, 314] width 706 height 267
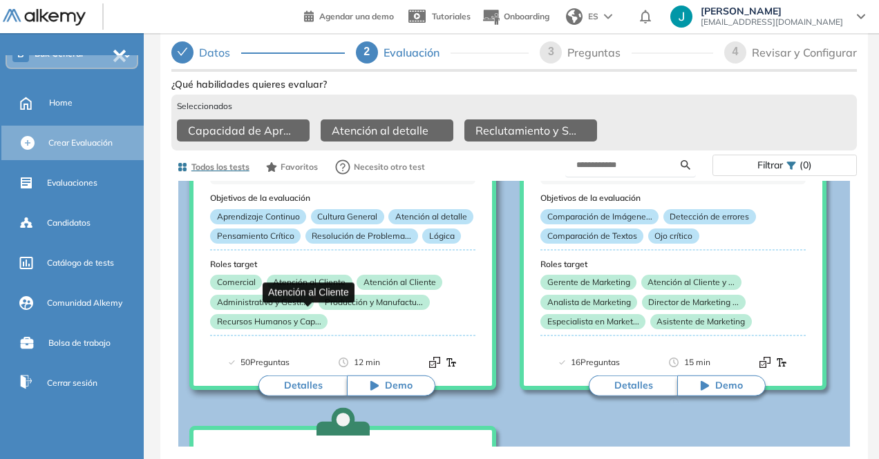
scroll to position [0, 0]
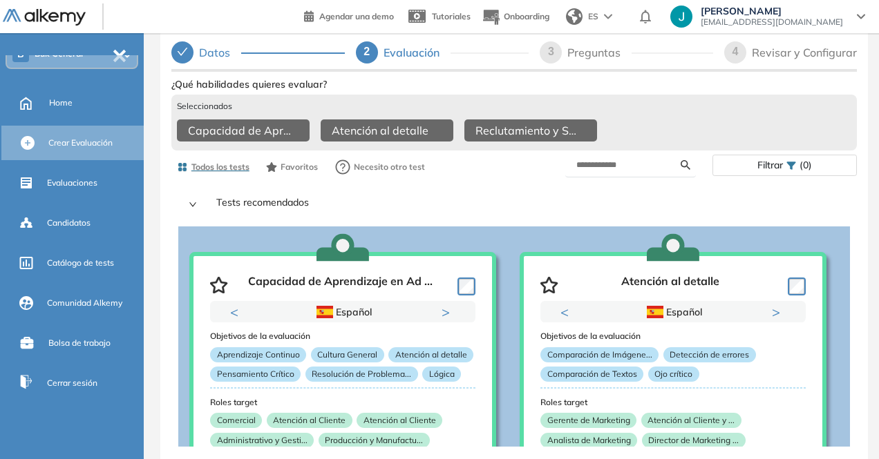
click at [185, 53] on icon "check" at bounding box center [182, 51] width 11 height 11
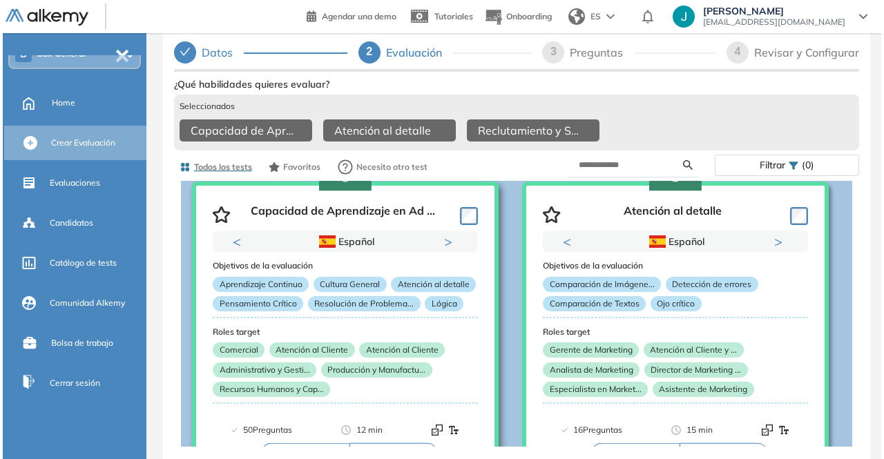
scroll to position [71, 0]
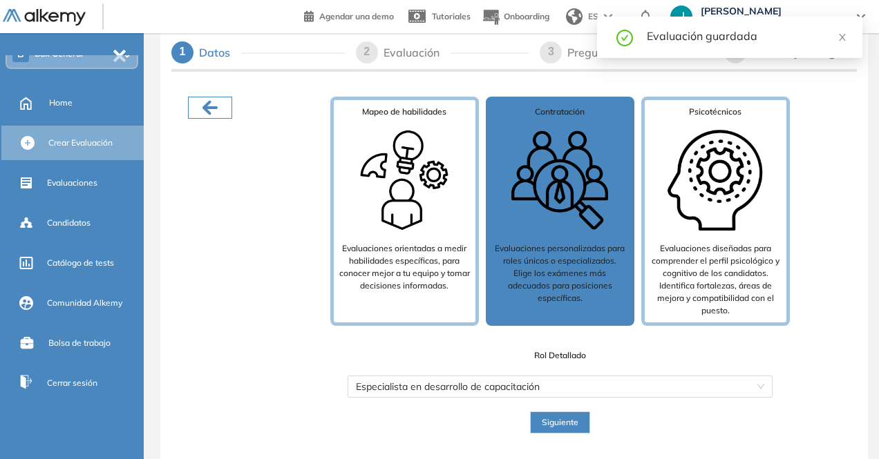
click at [202, 107] on icon "button" at bounding box center [210, 108] width 22 height 22
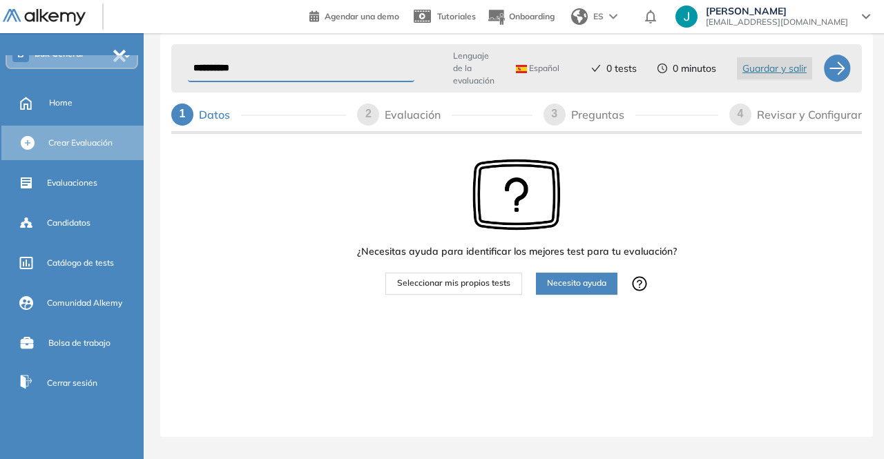
click at [442, 287] on span "Seleccionar mis propios tests" at bounding box center [453, 283] width 113 height 13
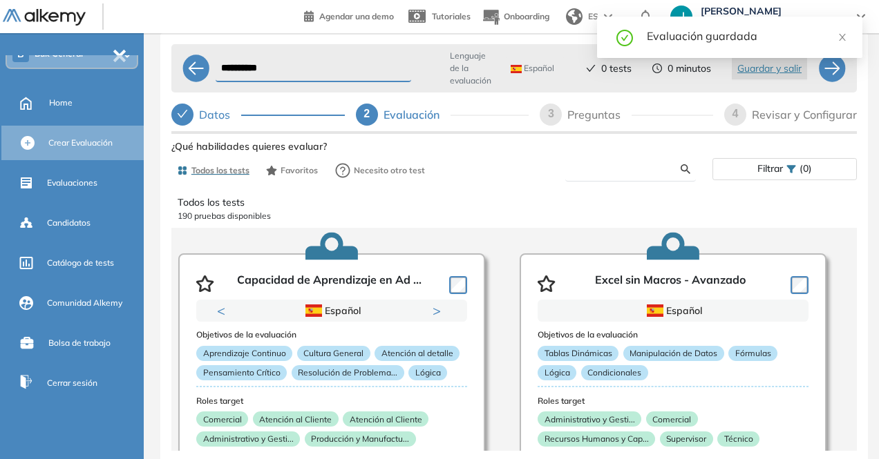
click at [657, 167] on input "text" at bounding box center [628, 169] width 104 height 12
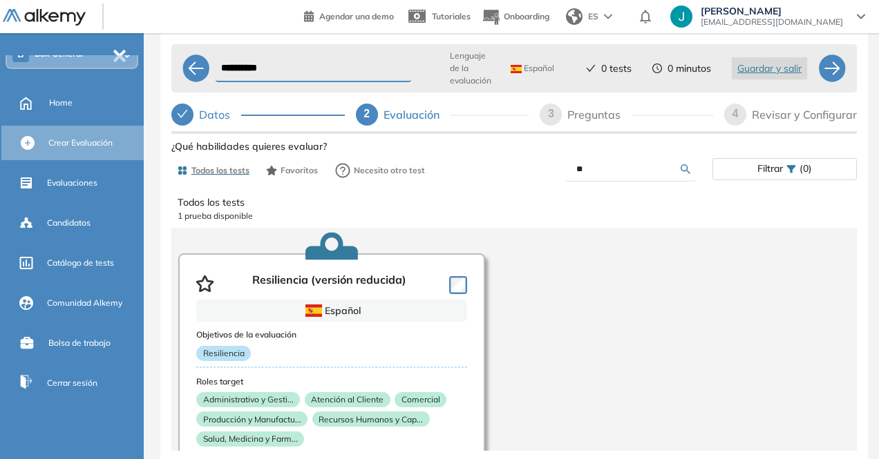
type input "*"
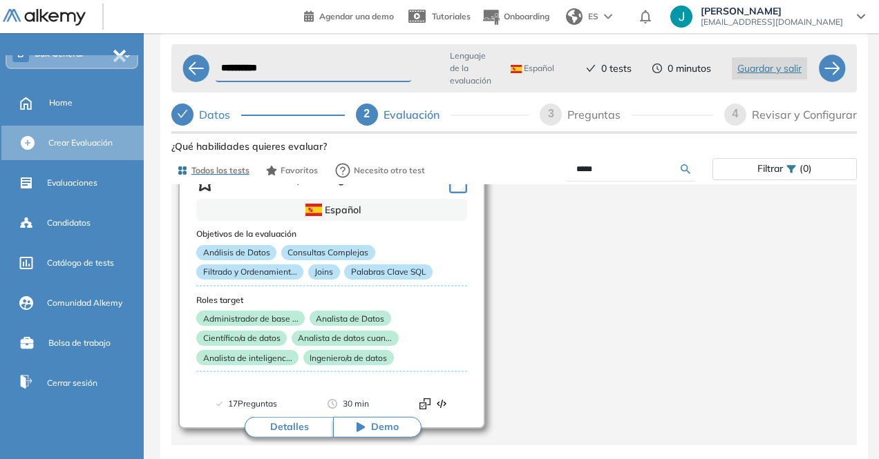
scroll to position [0, 0]
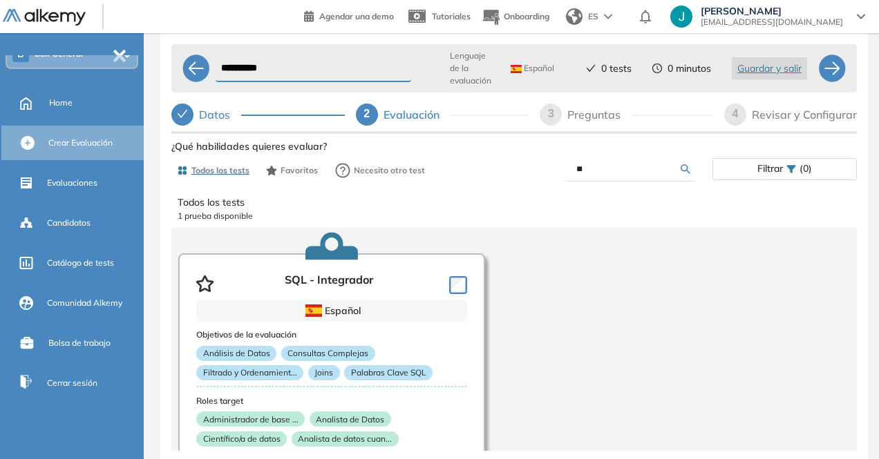
type input "*"
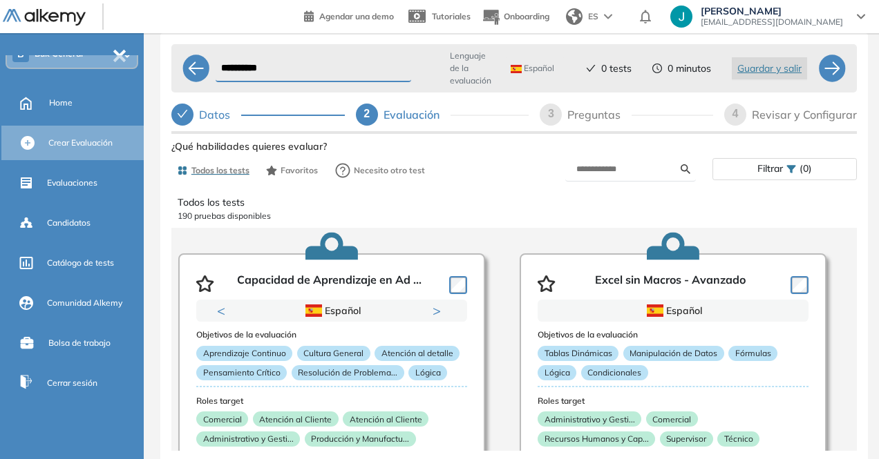
click at [641, 173] on input "text" at bounding box center [628, 169] width 104 height 12
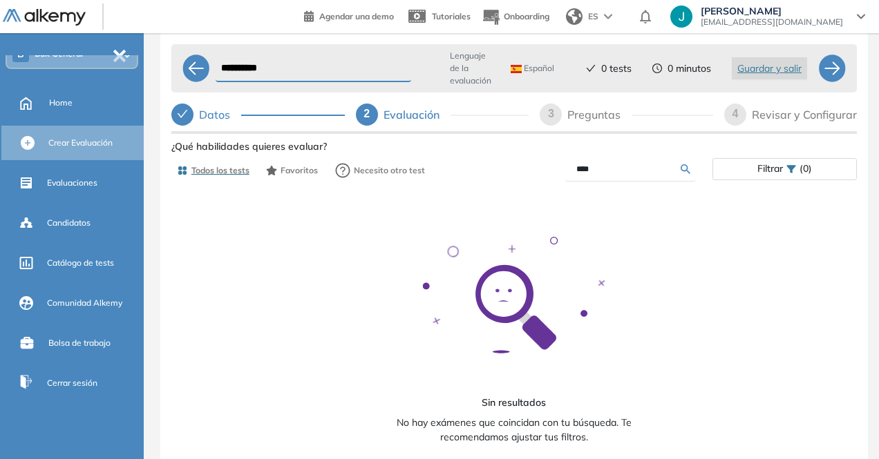
click at [641, 173] on input "****" at bounding box center [628, 169] width 104 height 12
type input "*"
type input "*****"
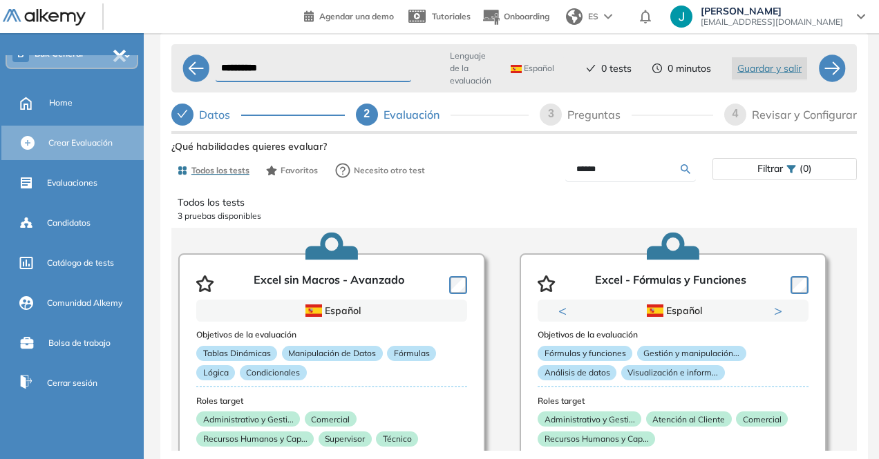
scroll to position [30, 0]
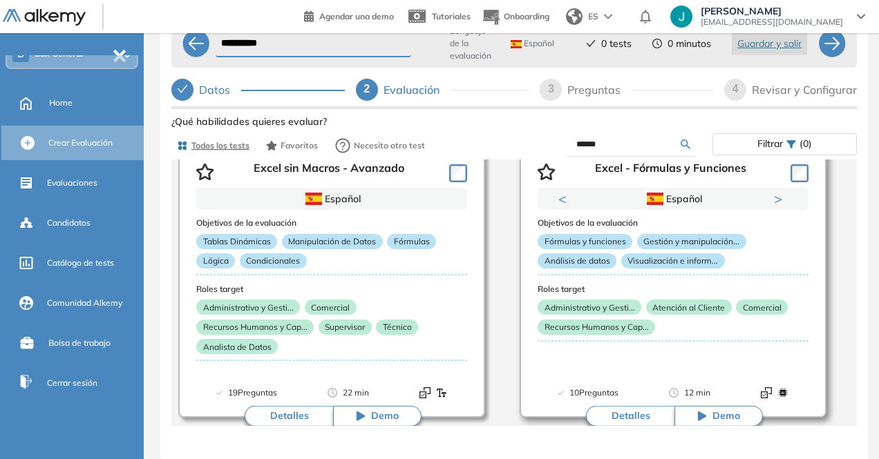
scroll to position [0, 0]
